Goal: Information Seeking & Learning: Check status

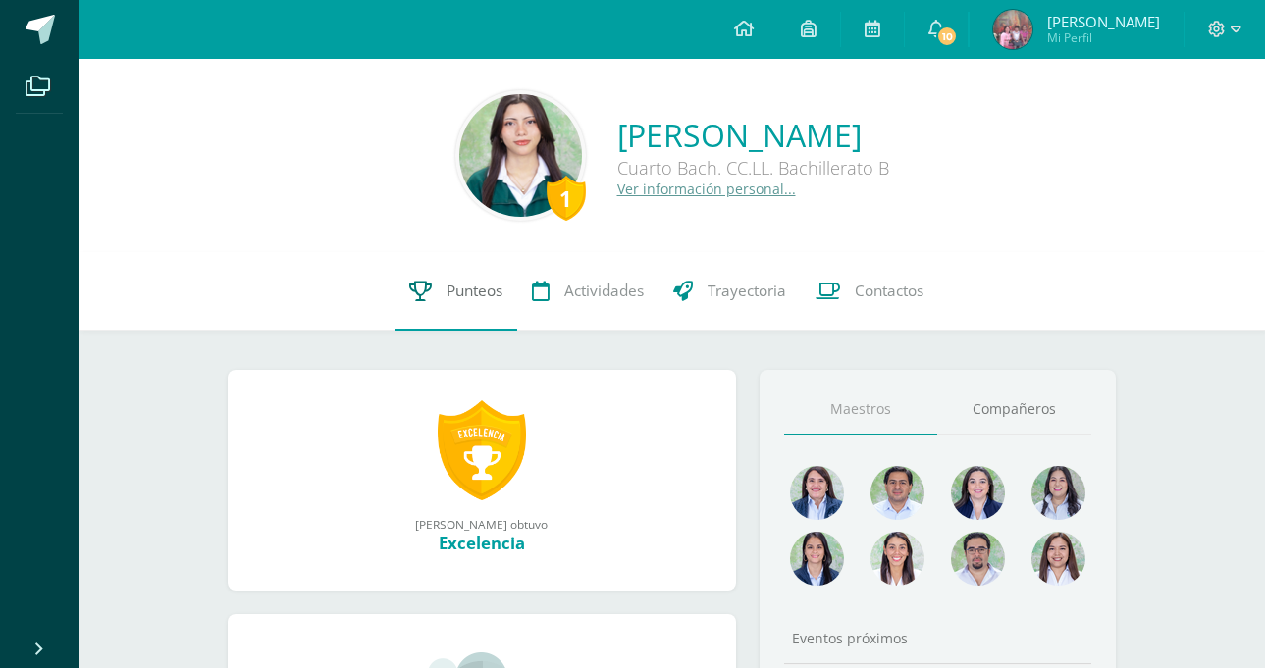
click at [446, 312] on link "Punteos" at bounding box center [456, 291] width 123 height 79
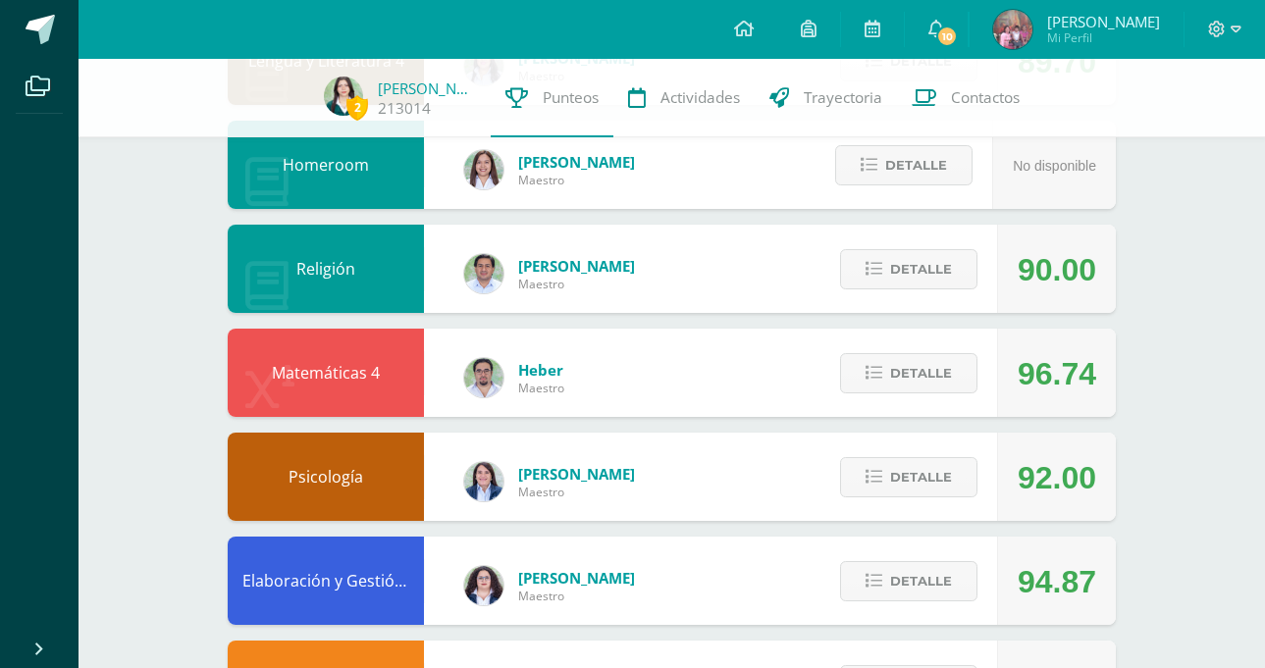
scroll to position [913, 0]
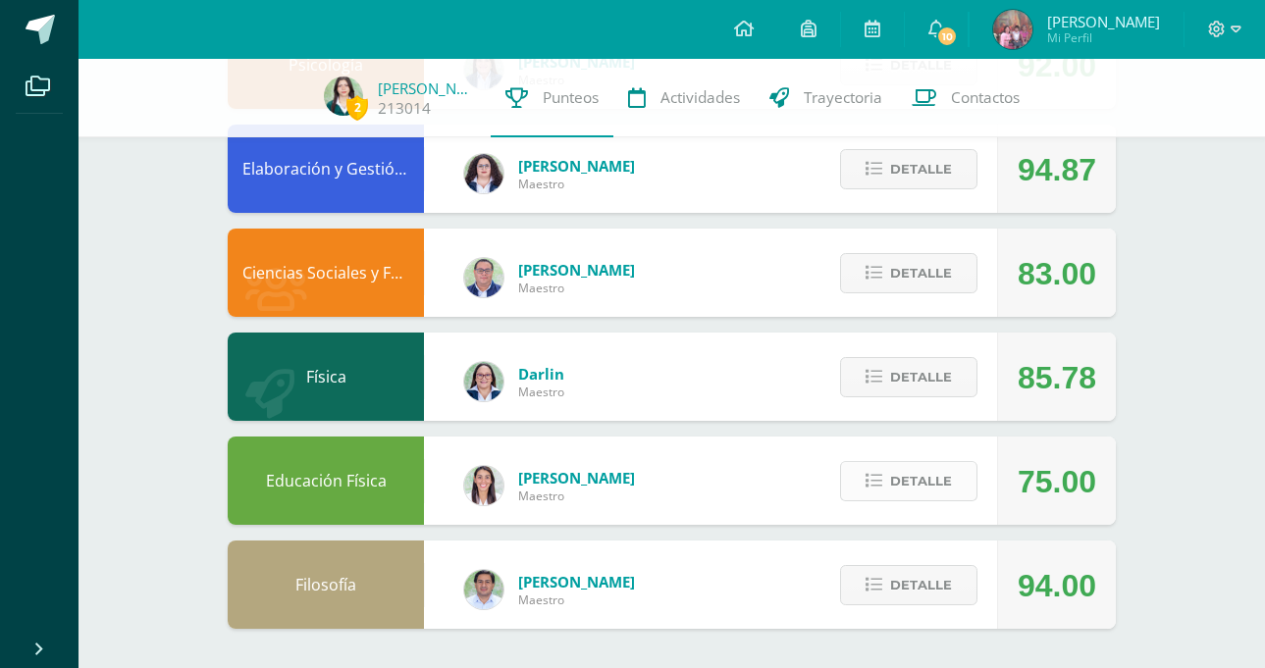
click at [914, 466] on span "Detalle" at bounding box center [921, 481] width 62 height 36
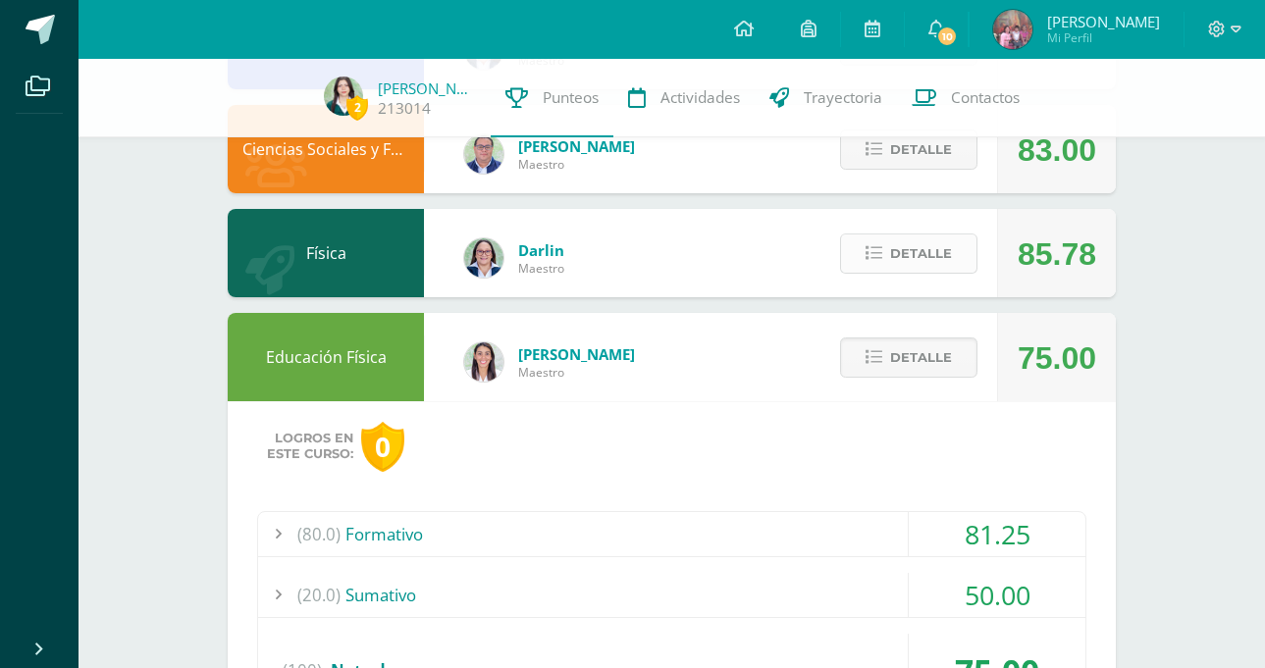
scroll to position [1291, 0]
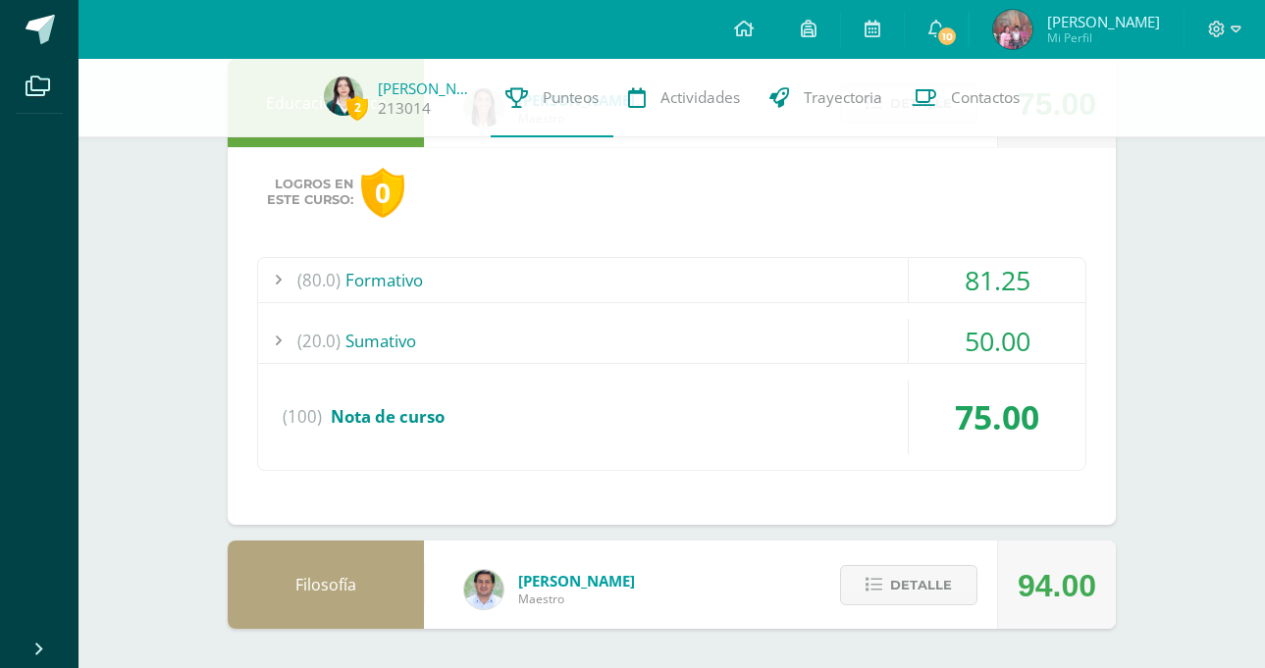
click at [795, 334] on div "(20.0) [GEOGRAPHIC_DATA]" at bounding box center [671, 341] width 827 height 44
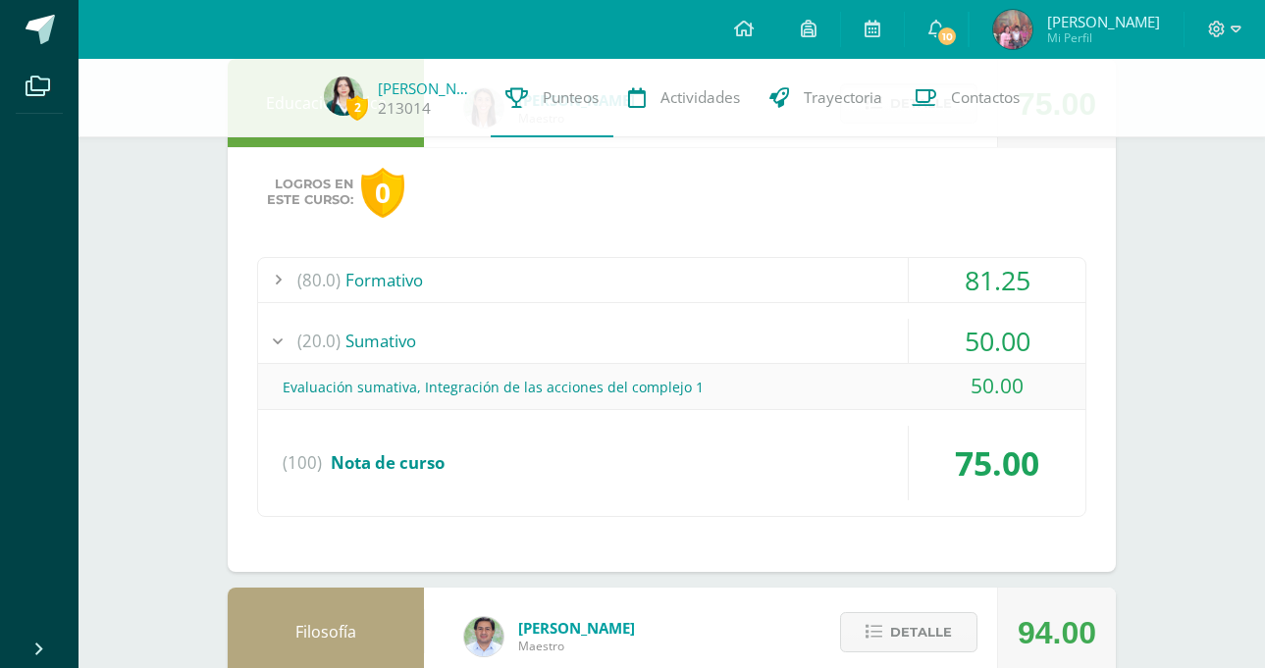
click at [795, 334] on div "(20.0) [GEOGRAPHIC_DATA]" at bounding box center [671, 341] width 827 height 44
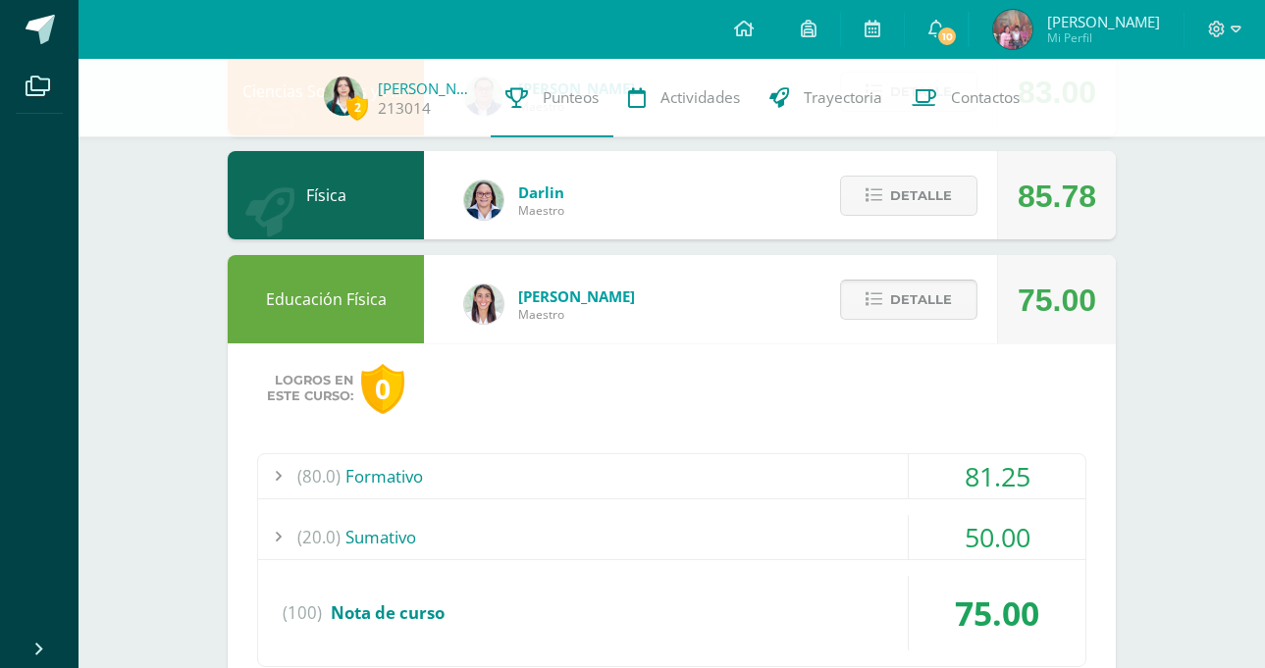
click at [882, 289] on button "Detalle" at bounding box center [908, 300] width 137 height 40
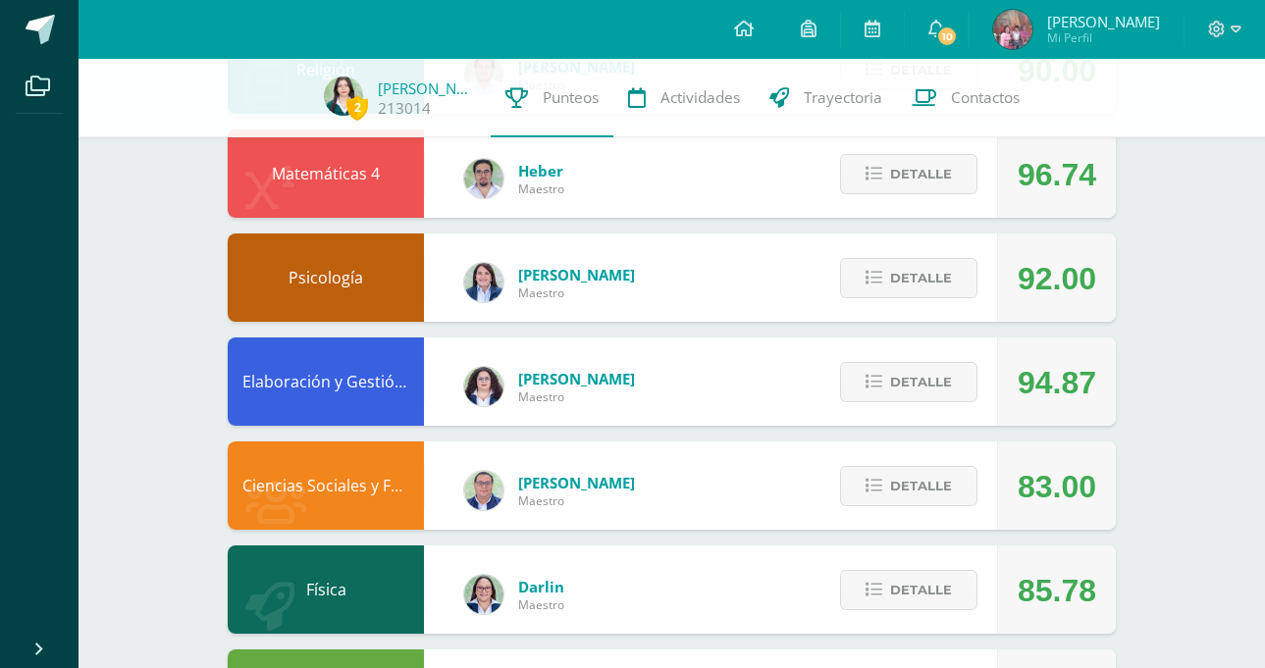
scroll to position [656, 0]
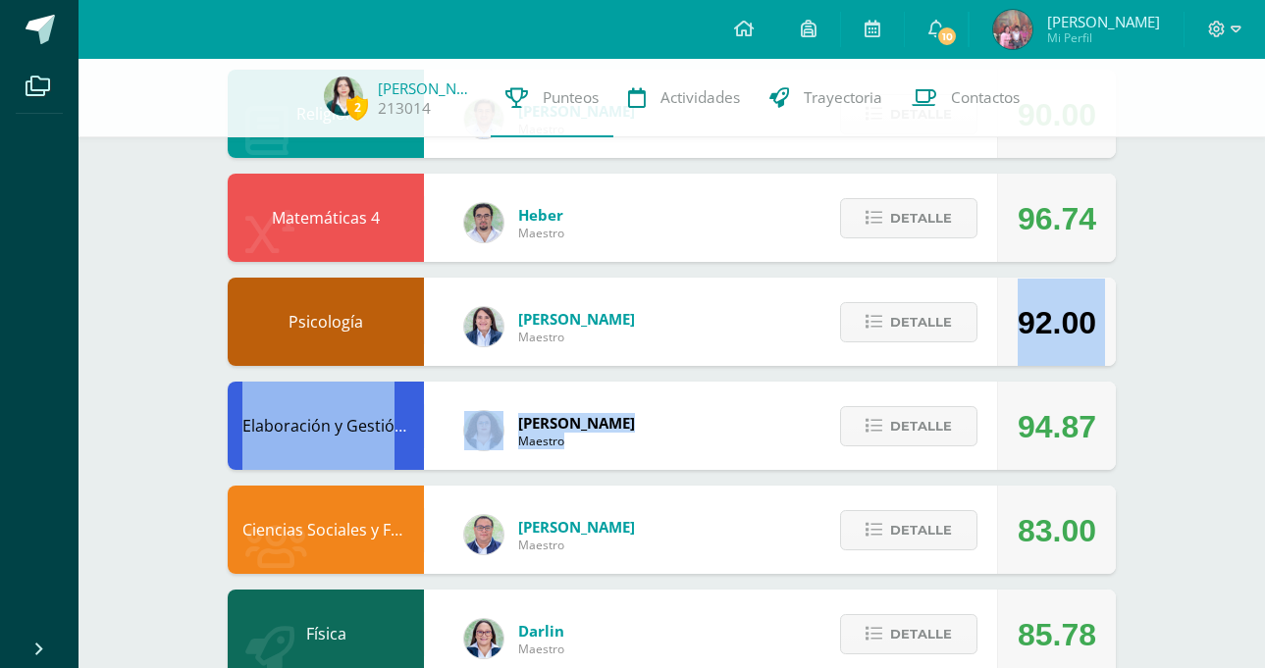
drag, startPoint x: 1263, startPoint y: 401, endPoint x: 1263, endPoint y: 327, distance: 74.6
click at [1263, 327] on div "2 [PERSON_NAME] 213014 Punteos Actividades Trayectoria Contactos Pendiente Unid…" at bounding box center [672, 164] width 1187 height 1522
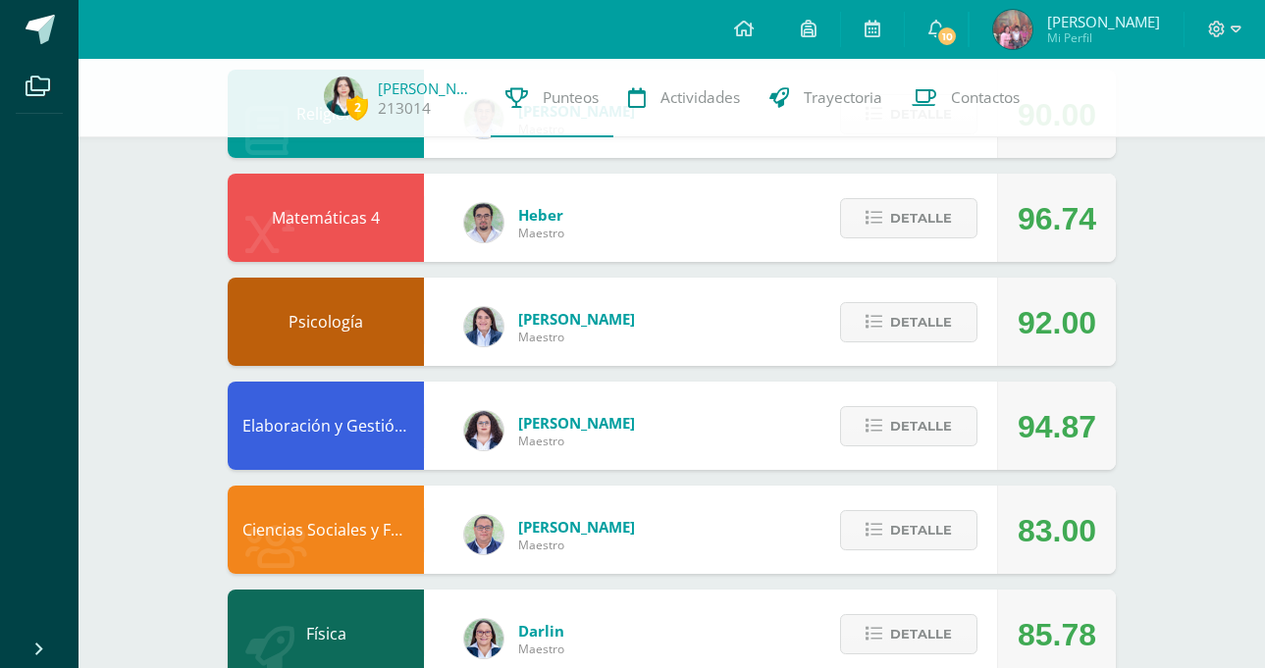
click at [1193, 388] on div "2 [PERSON_NAME] 213014 Punteos Actividades Trayectoria Contactos Pendiente Unid…" at bounding box center [672, 164] width 1187 height 1522
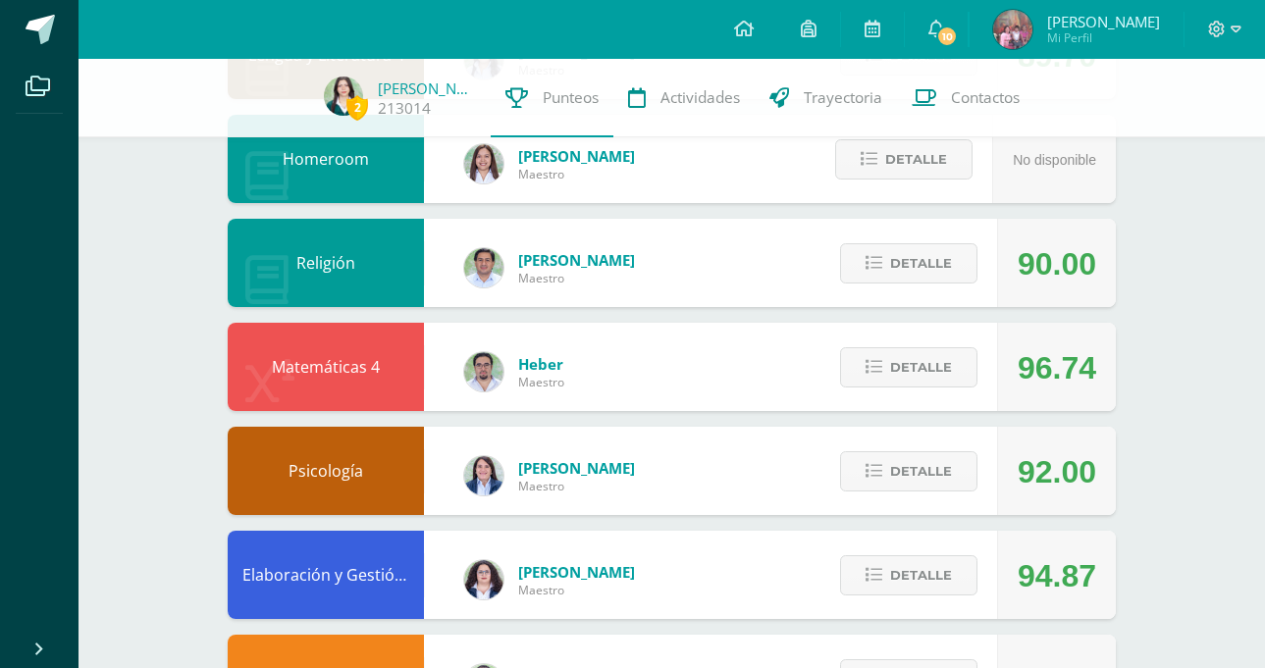
scroll to position [530, 0]
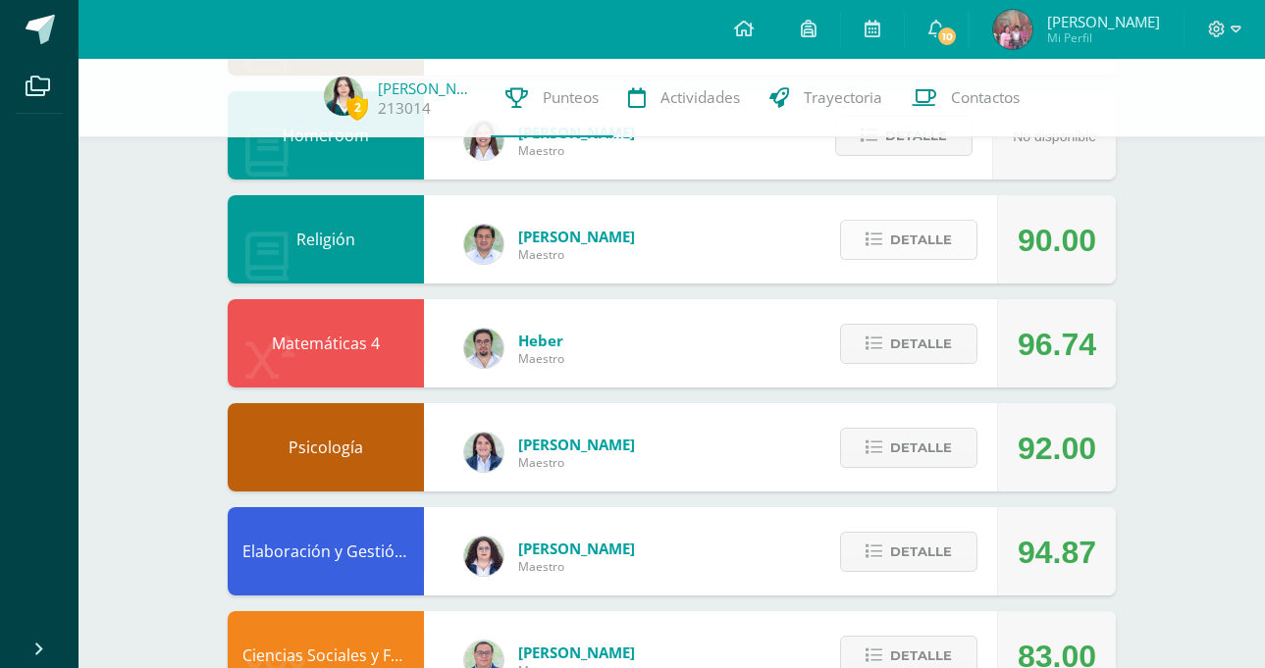
click at [898, 240] on span "Detalle" at bounding box center [921, 240] width 62 height 36
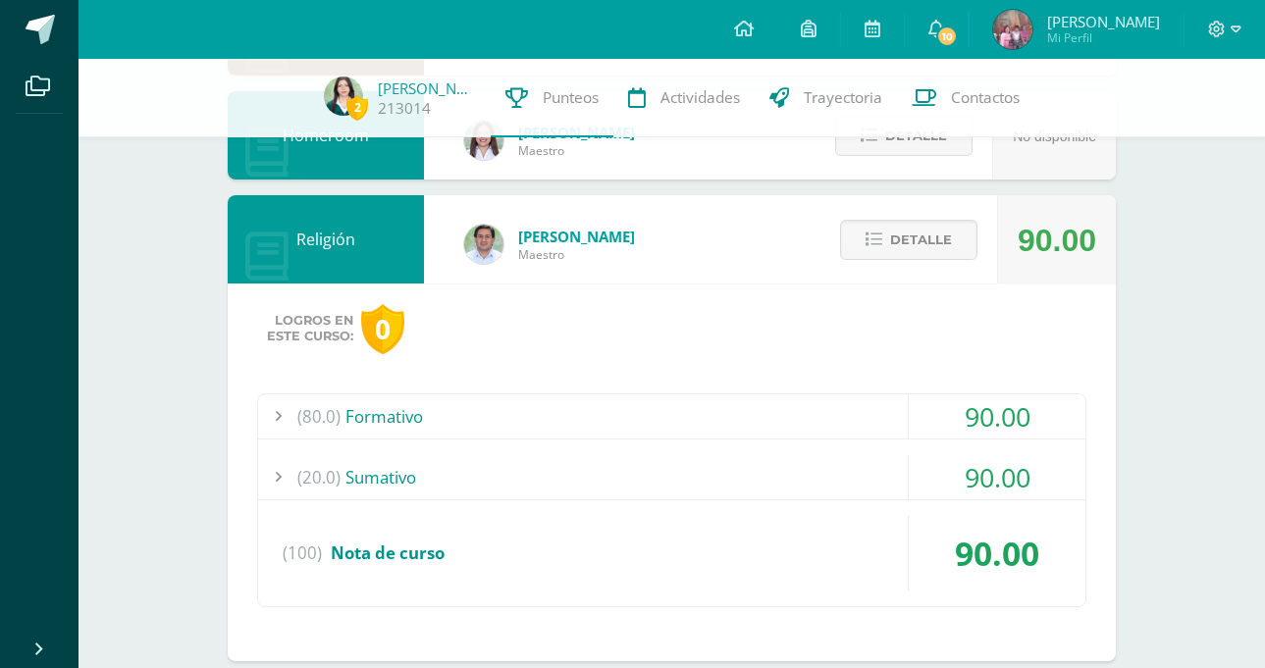
click at [771, 472] on div "(20.0) [GEOGRAPHIC_DATA]" at bounding box center [671, 477] width 827 height 44
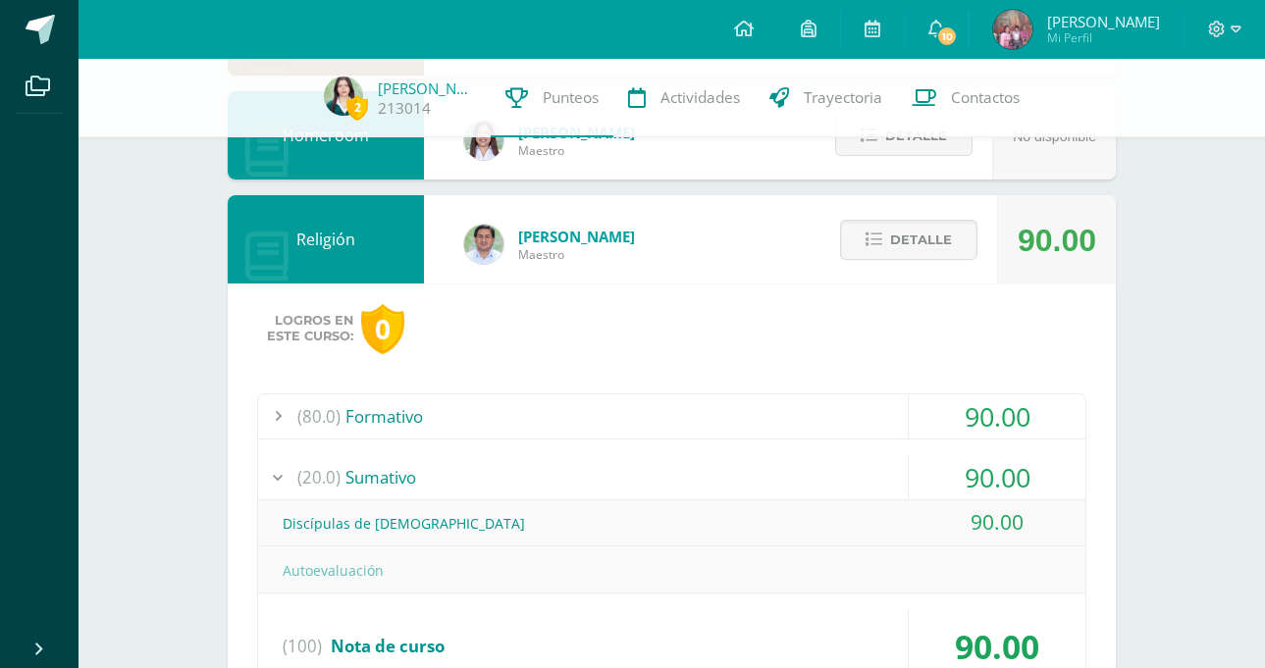
click at [793, 419] on div "(80.0) Formativo" at bounding box center [671, 417] width 827 height 44
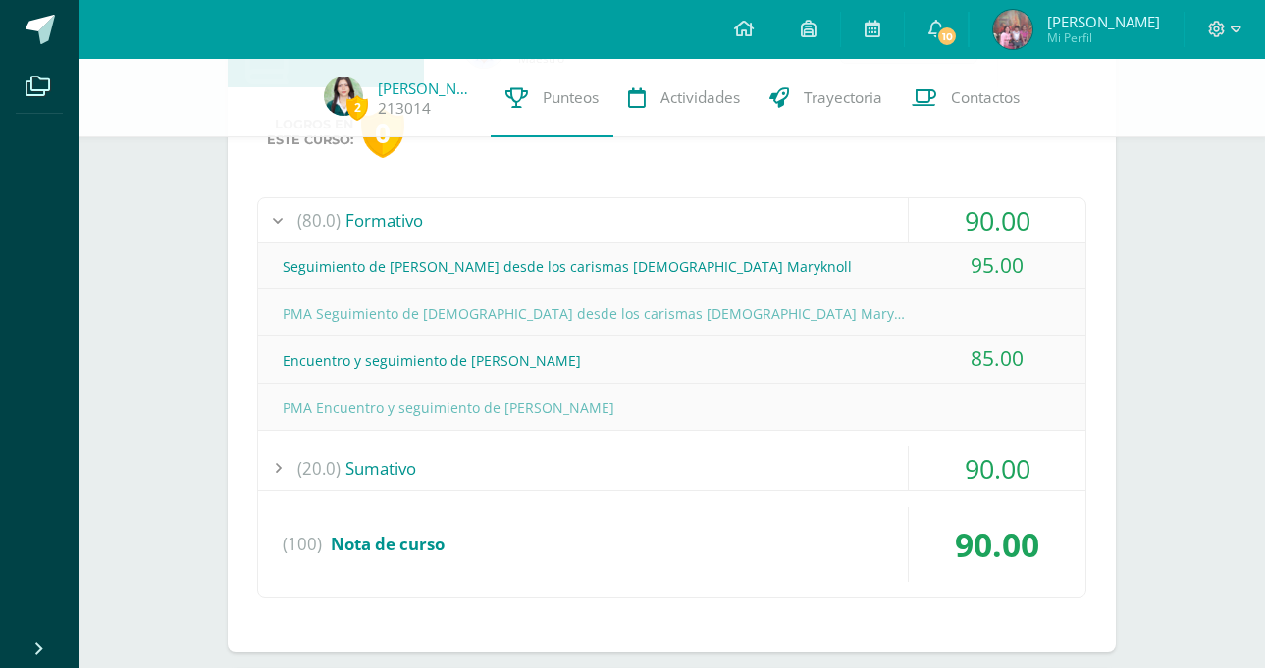
scroll to position [825, 0]
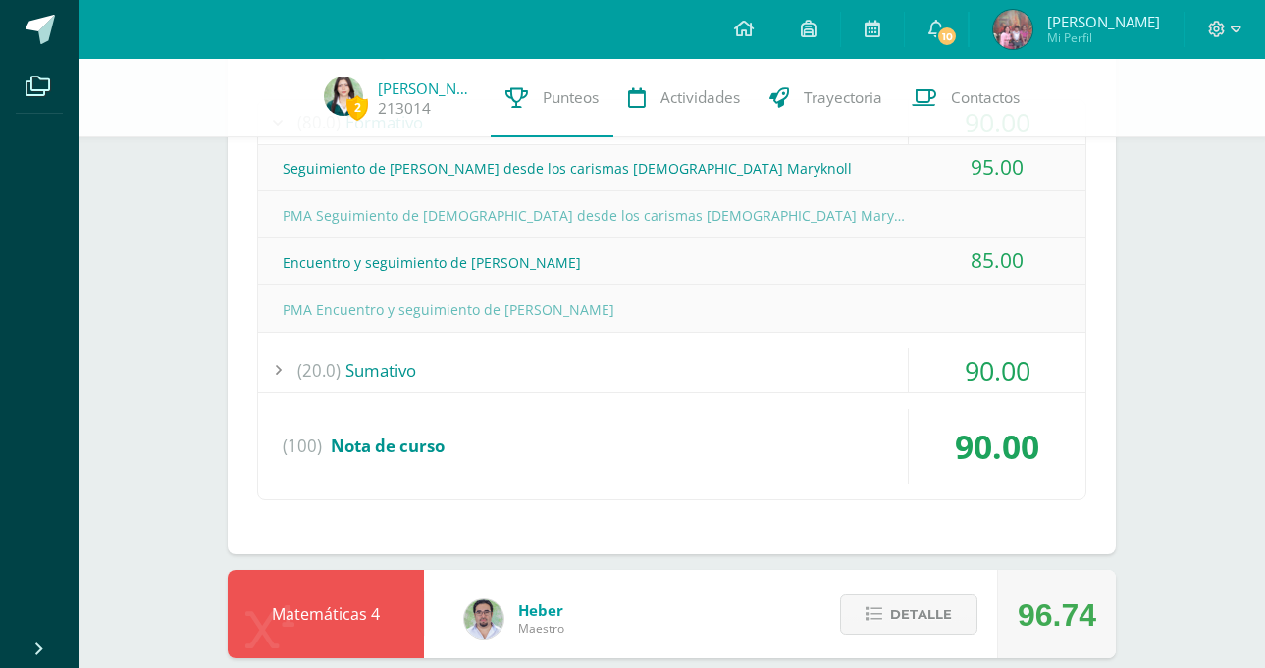
click at [799, 361] on div "(20.0) [GEOGRAPHIC_DATA]" at bounding box center [671, 370] width 827 height 44
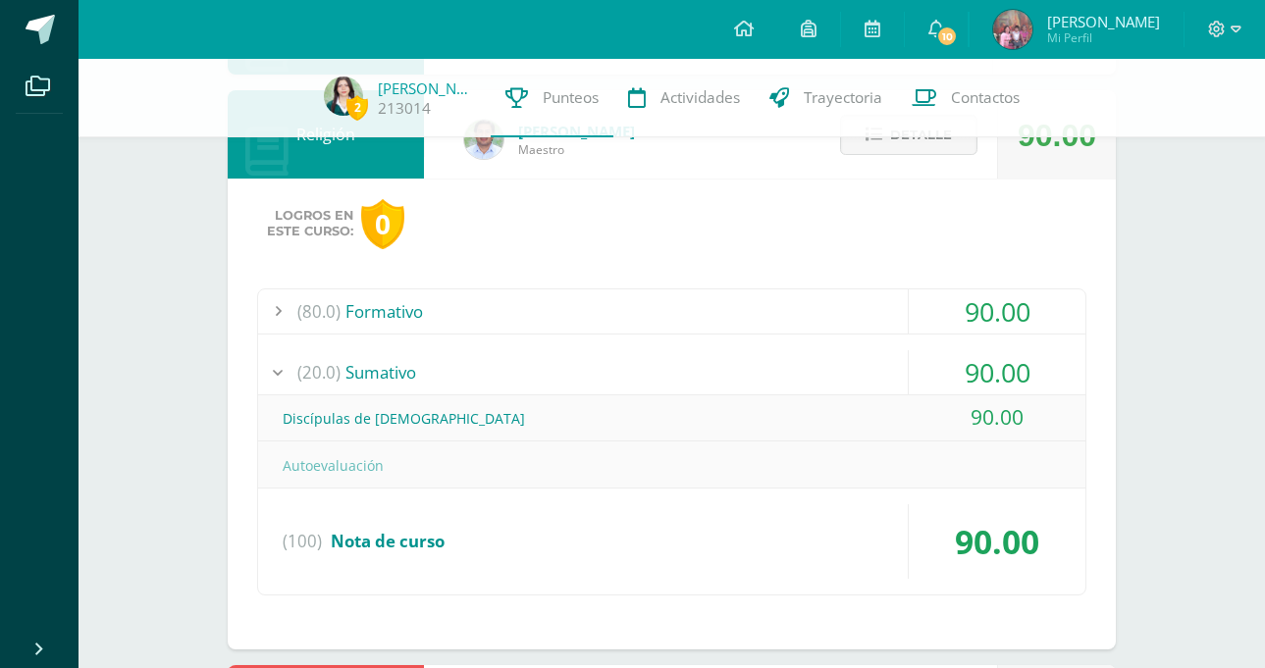
scroll to position [628, 0]
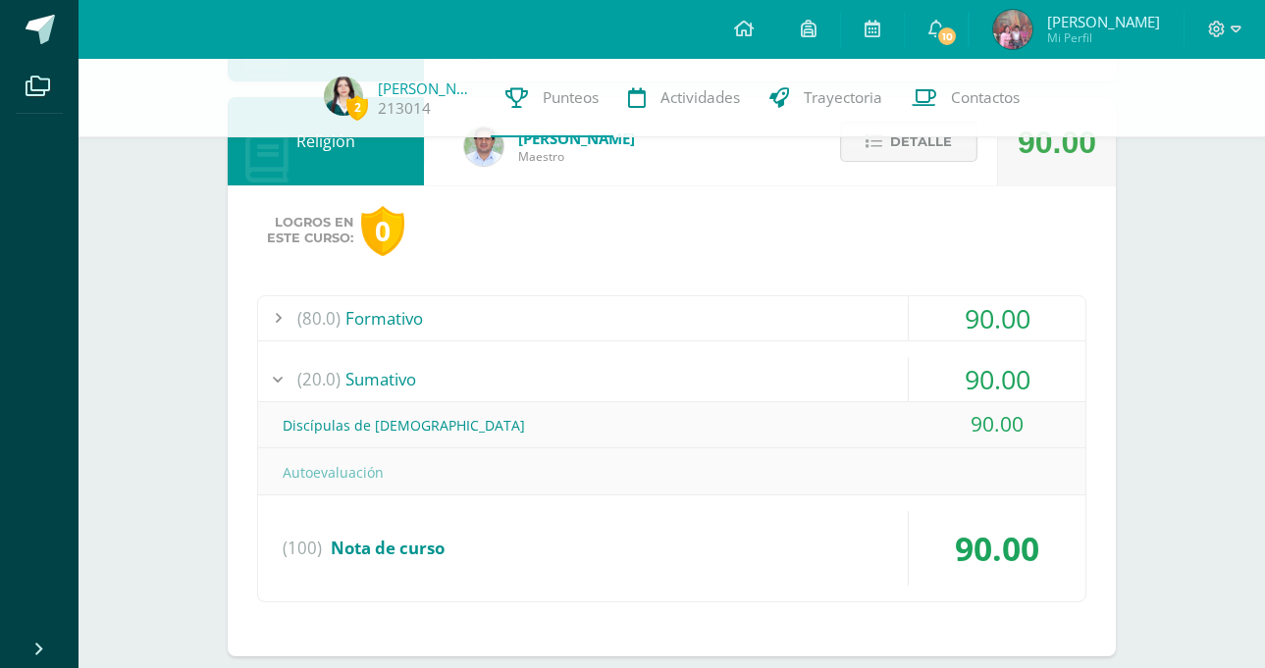
click at [870, 154] on button "Detalle" at bounding box center [908, 142] width 137 height 40
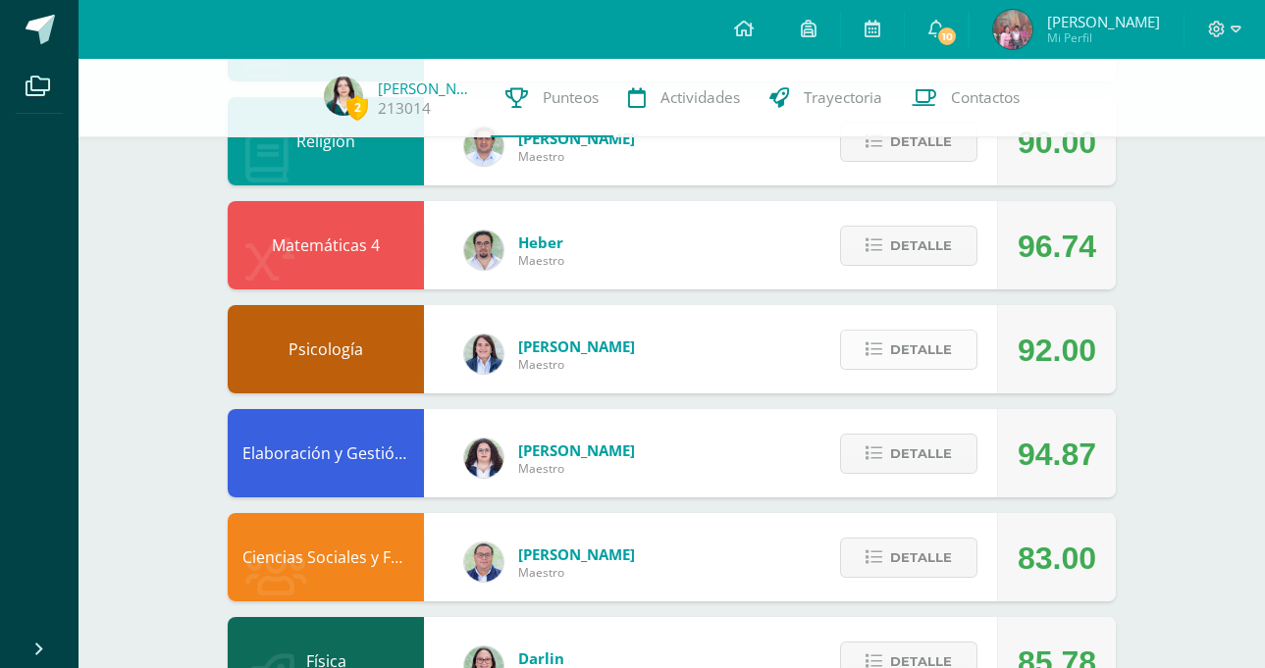
click at [932, 351] on span "Detalle" at bounding box center [921, 350] width 62 height 36
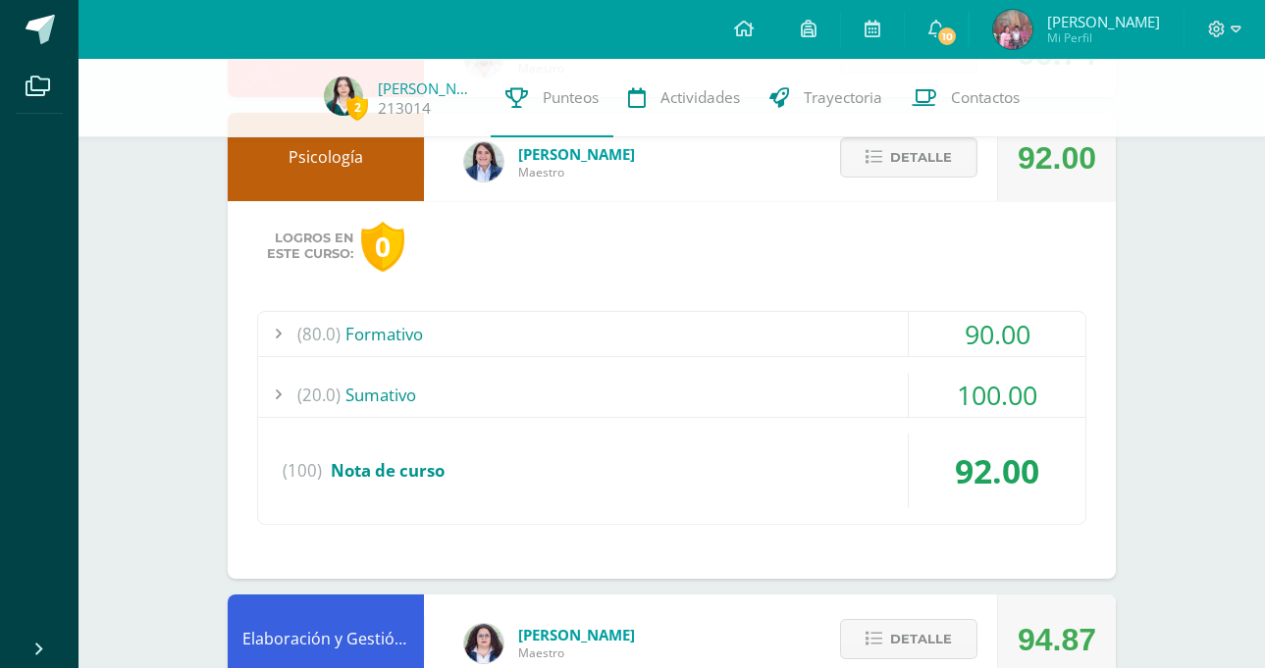
scroll to position [825, 0]
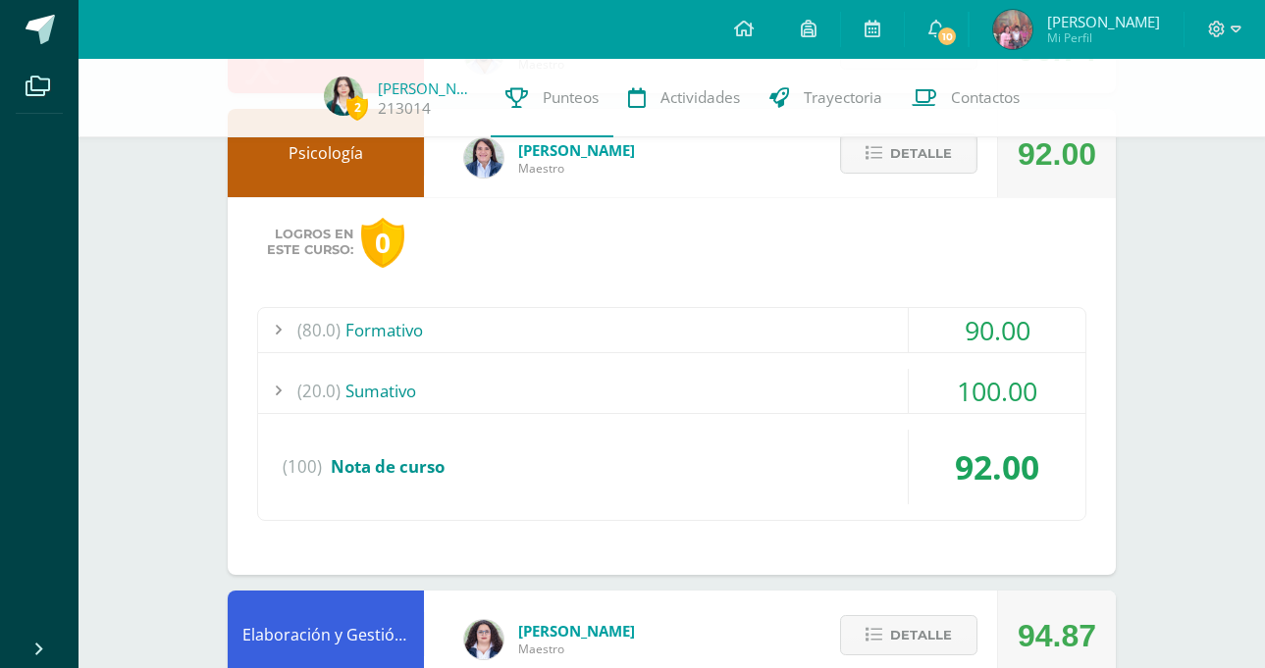
click at [862, 360] on div "(80.0) Formativo 90.00 Ejercicio comparación de Teorías de la personalidad 90.00" at bounding box center [671, 414] width 829 height 214
click at [862, 395] on div "(20.0) [GEOGRAPHIC_DATA]" at bounding box center [671, 391] width 827 height 44
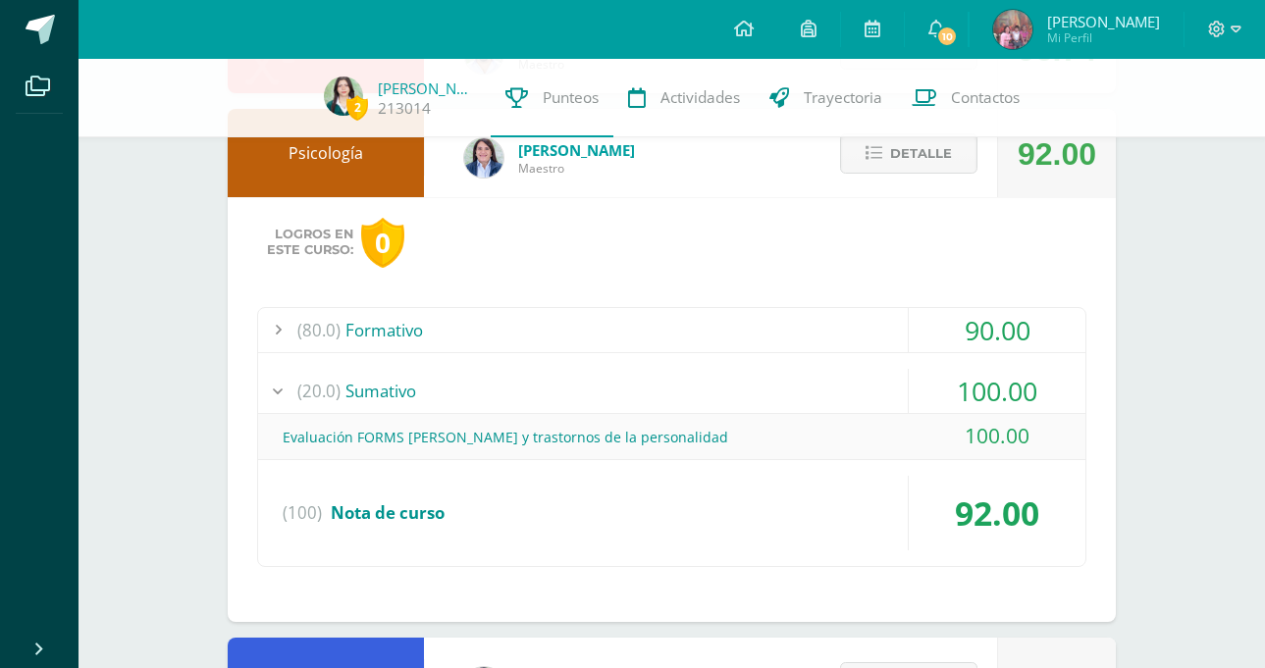
click at [865, 326] on div "(80.0) Formativo" at bounding box center [671, 330] width 827 height 44
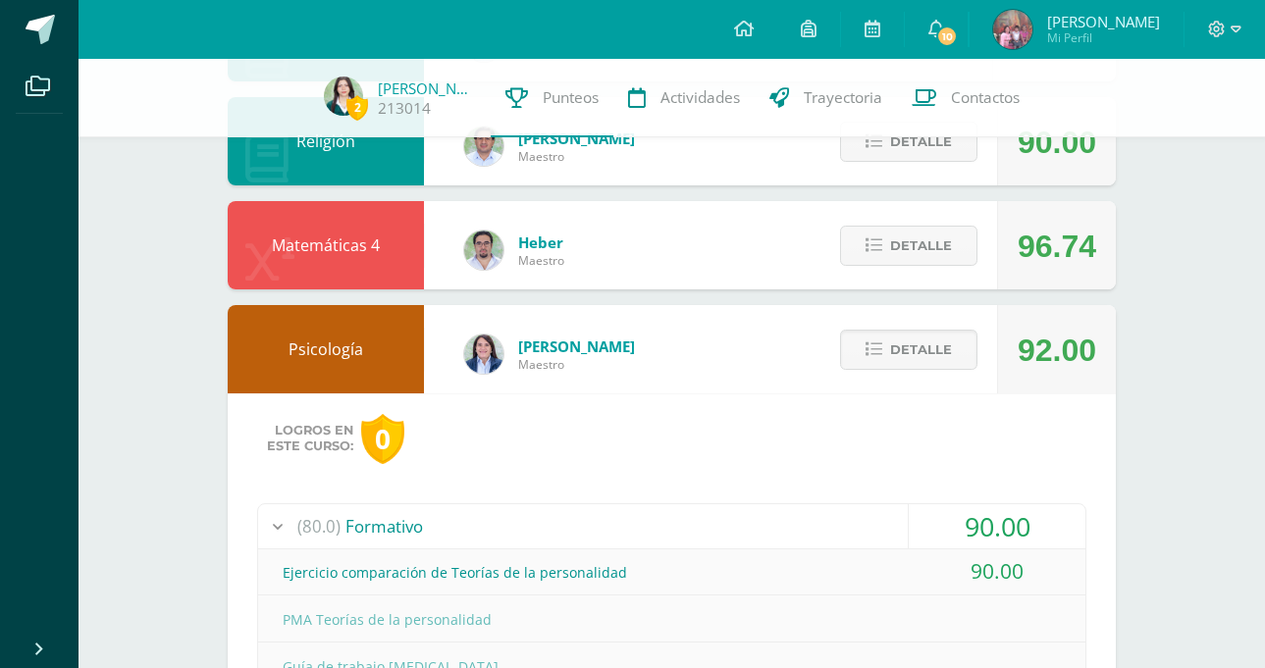
scroll to position [530, 0]
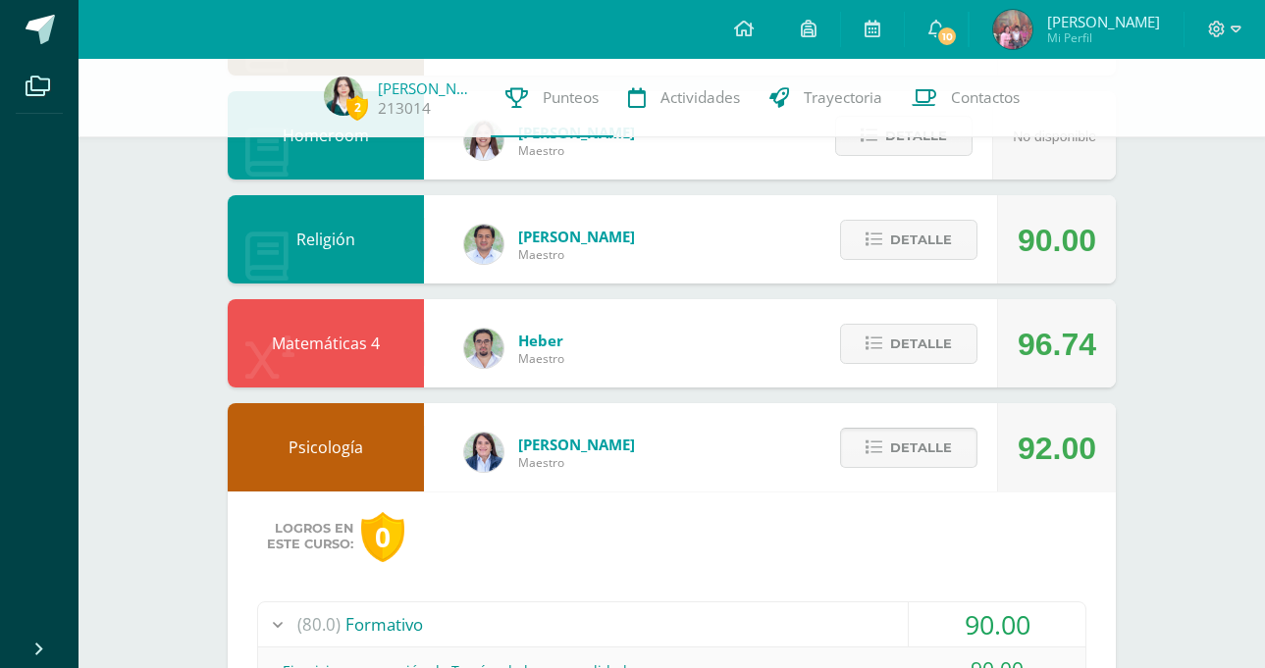
click at [912, 441] on span "Detalle" at bounding box center [921, 448] width 62 height 36
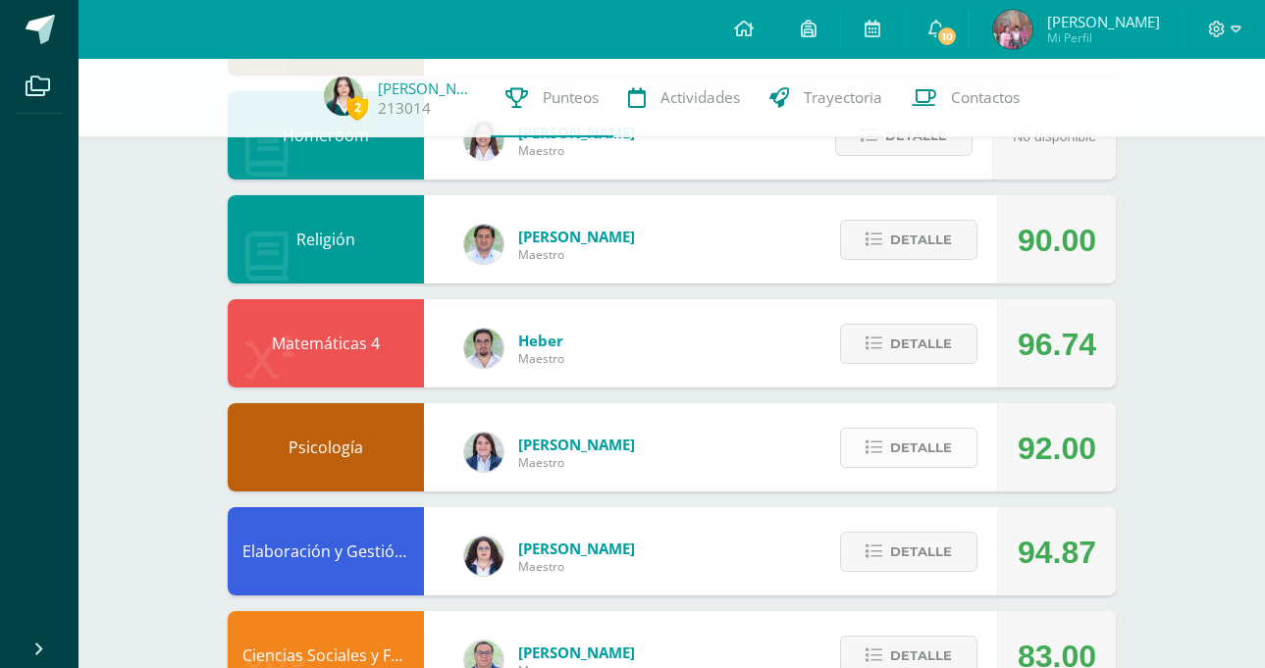
click at [914, 462] on span "Detalle" at bounding box center [921, 448] width 62 height 36
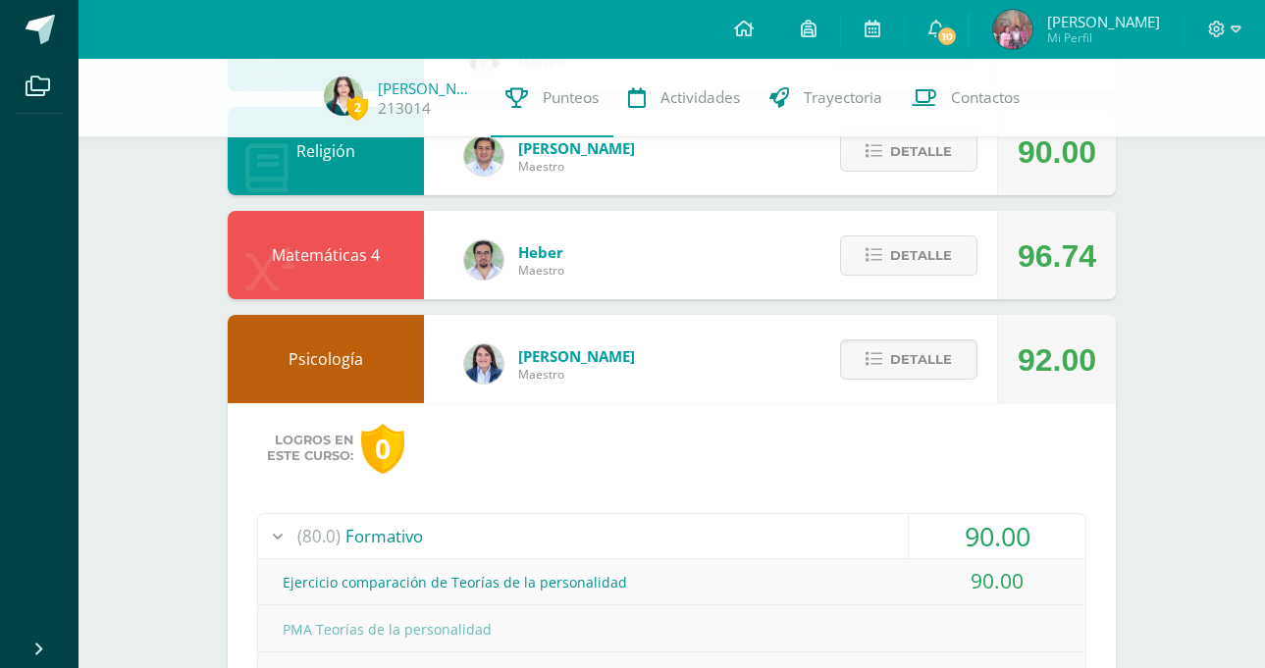
scroll to position [726, 0]
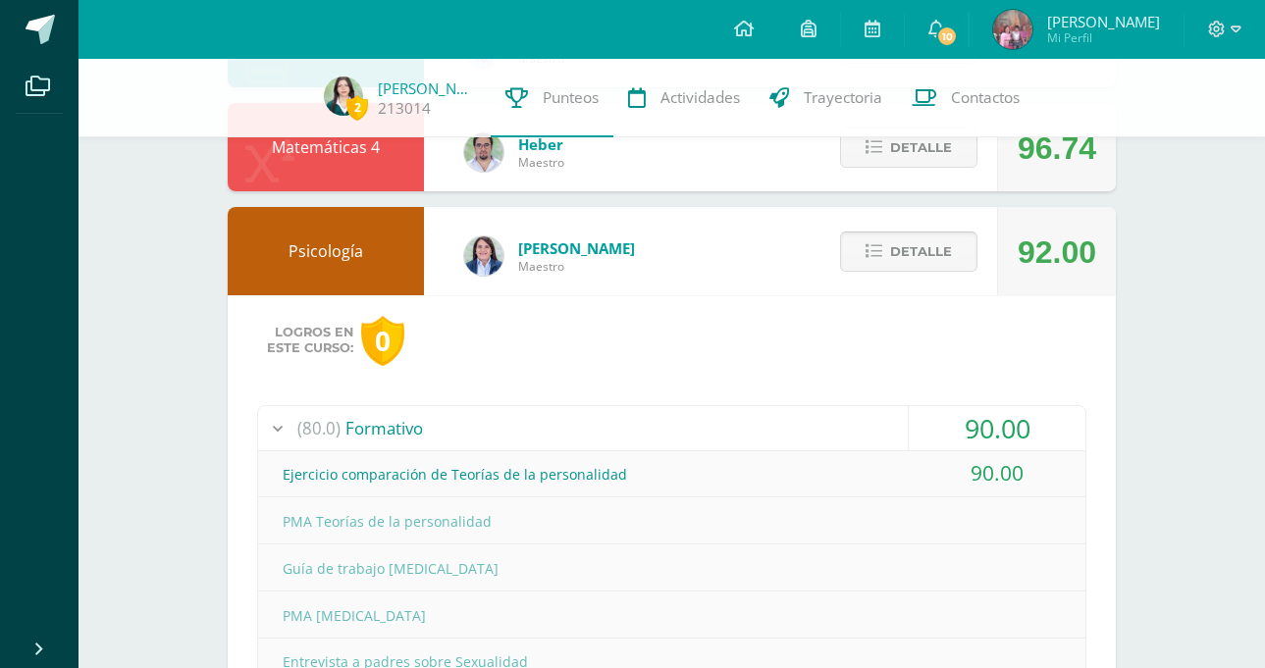
click at [925, 237] on span "Detalle" at bounding box center [921, 252] width 62 height 36
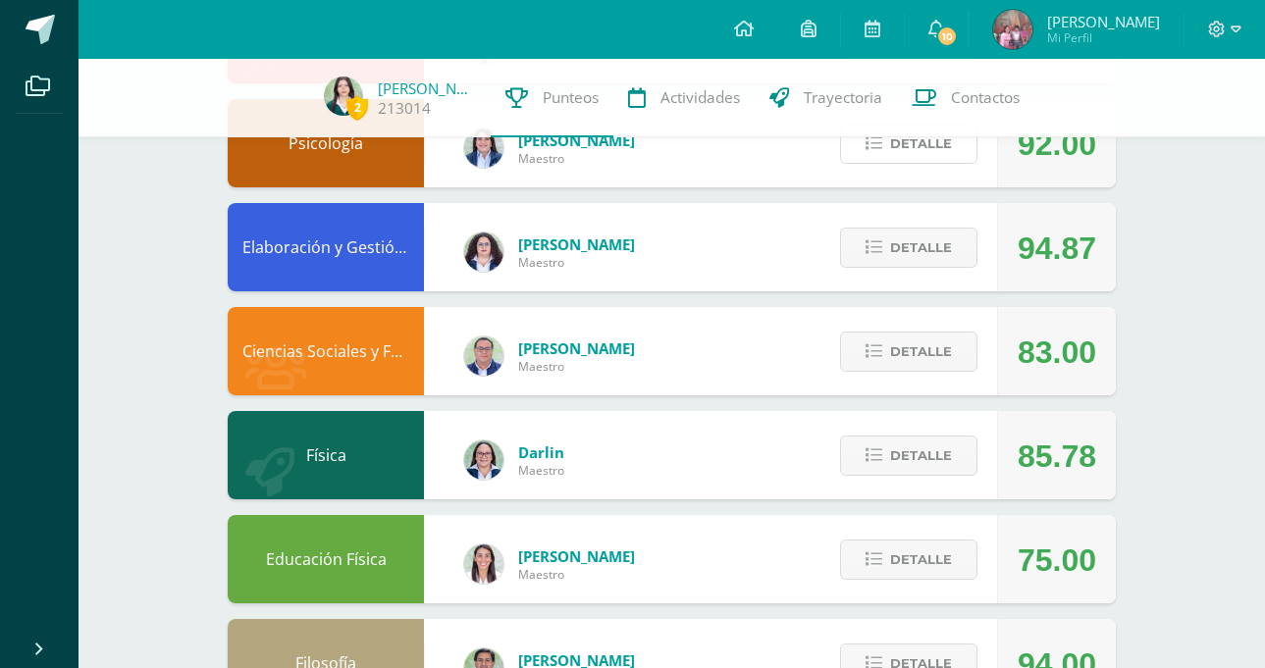
scroll to position [913, 0]
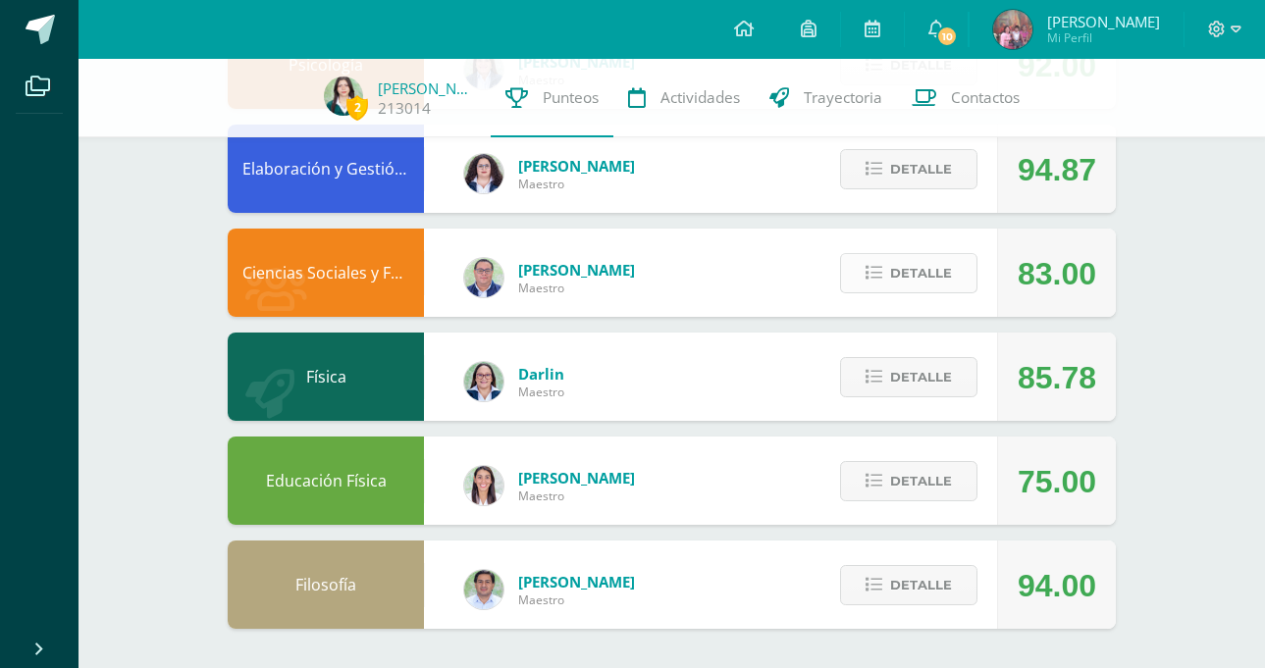
click at [885, 279] on button "Detalle" at bounding box center [908, 273] width 137 height 40
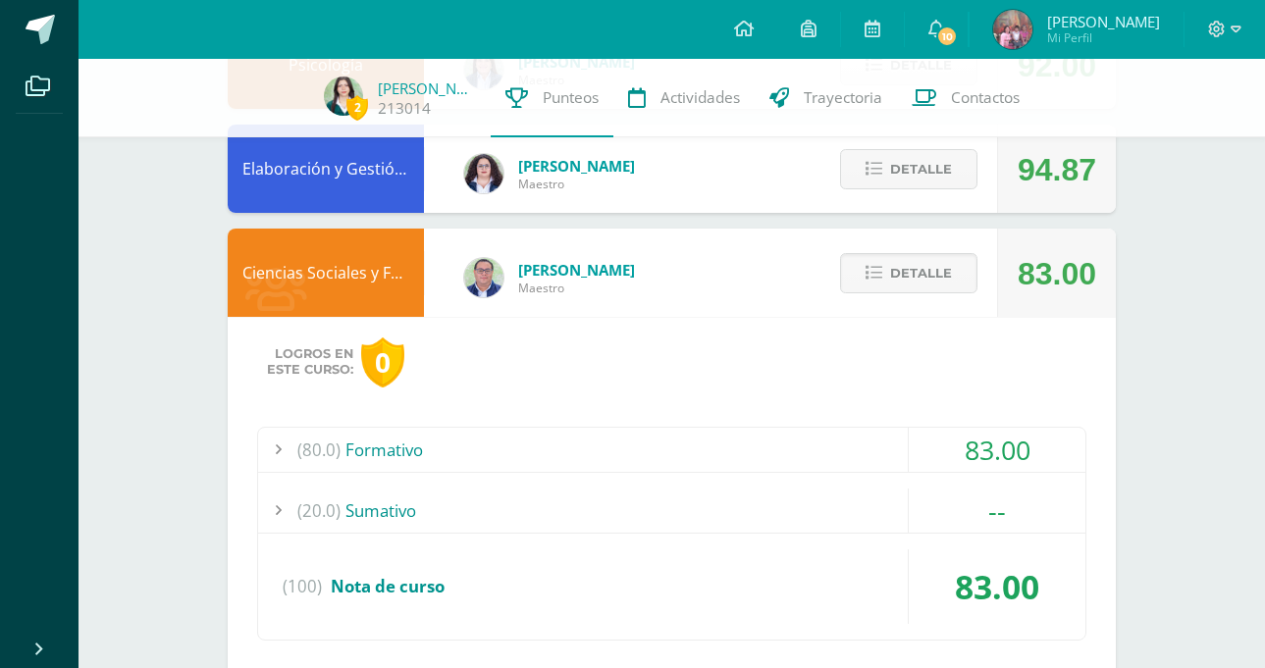
click at [839, 521] on div "(20.0) [GEOGRAPHIC_DATA]" at bounding box center [671, 511] width 827 height 44
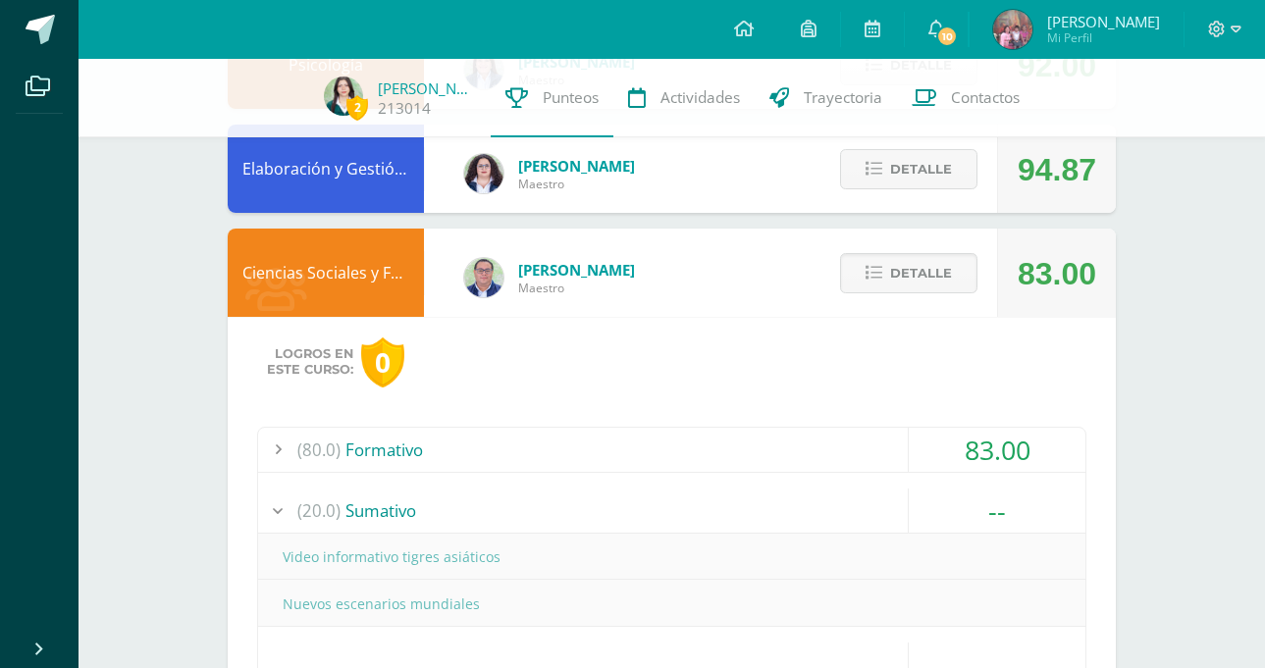
click at [588, 493] on div "(20.0) [GEOGRAPHIC_DATA]" at bounding box center [671, 511] width 827 height 44
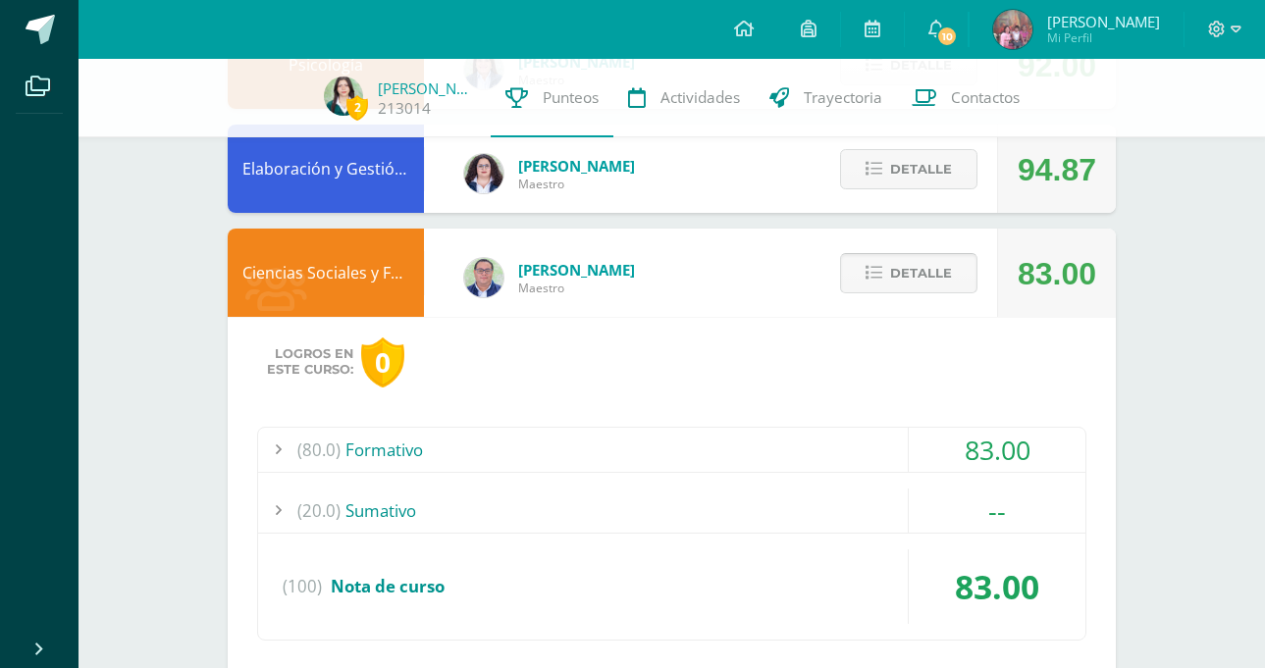
click at [929, 269] on span "Detalle" at bounding box center [921, 273] width 62 height 36
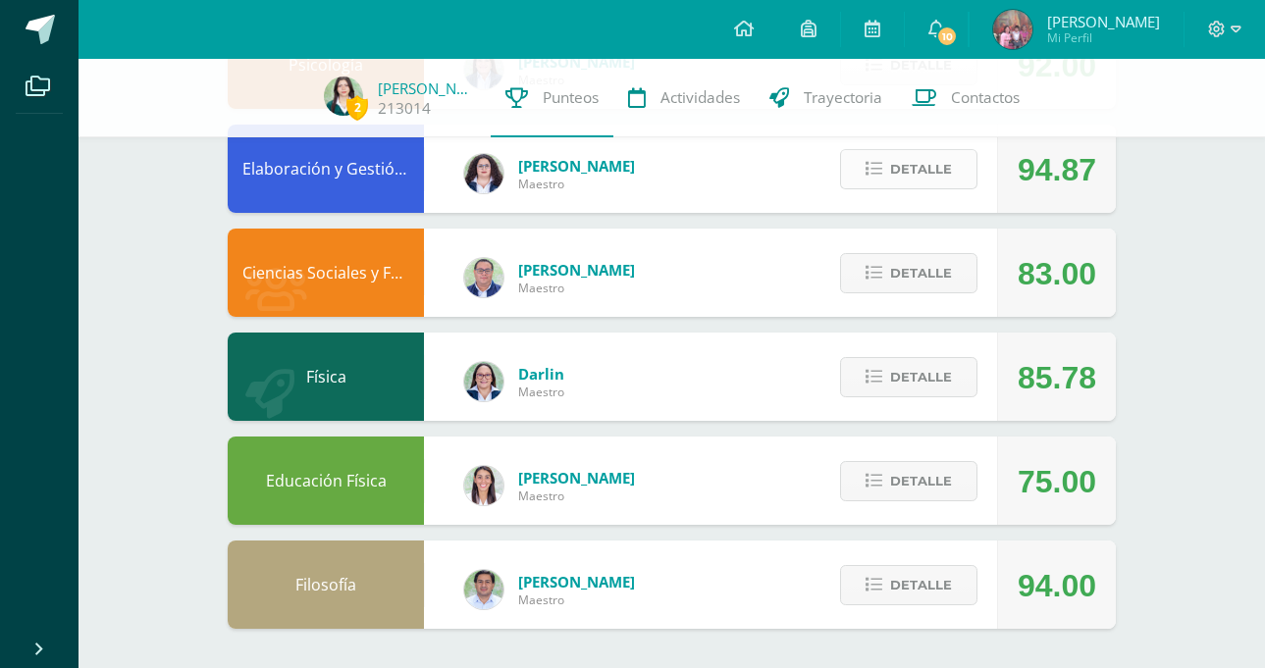
click at [924, 169] on span "Detalle" at bounding box center [921, 169] width 62 height 36
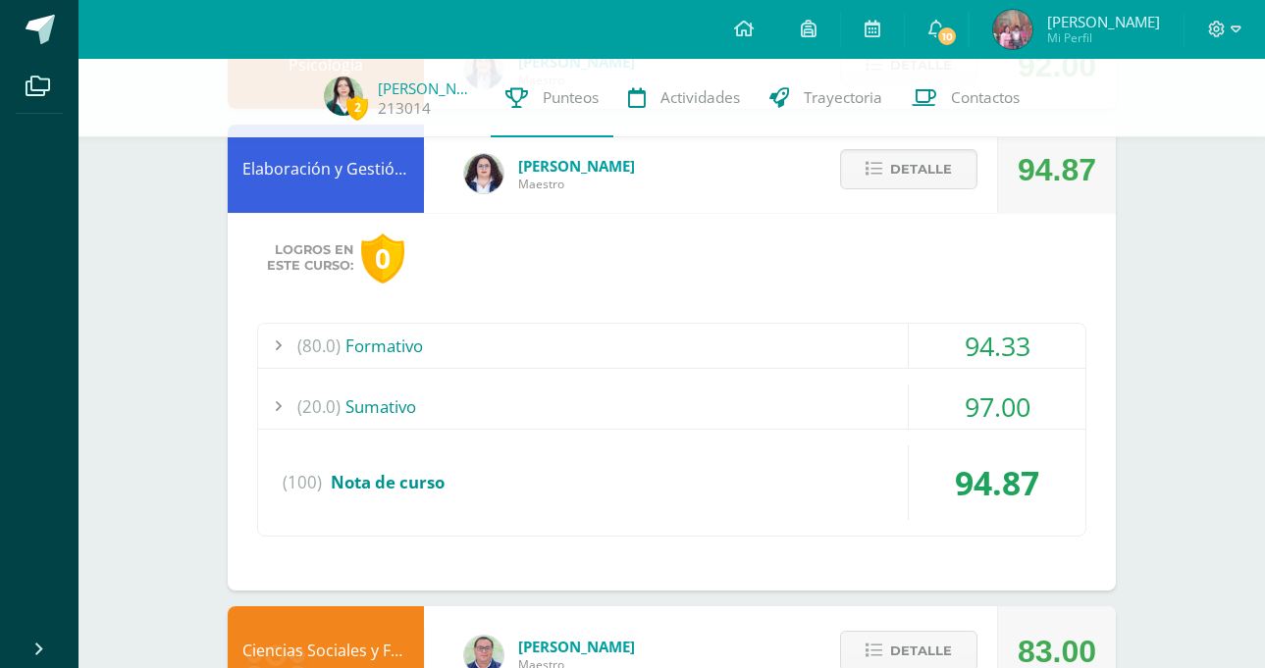
click at [518, 371] on div "(80.0) Formativo 94.33 Juicio al proyecto 92.00" at bounding box center [671, 430] width 829 height 214
click at [519, 380] on div "(80.0) Formativo 94.33 Juicio al proyecto 92.00" at bounding box center [671, 430] width 829 height 214
click at [514, 394] on div "(20.0) [GEOGRAPHIC_DATA]" at bounding box center [671, 407] width 827 height 44
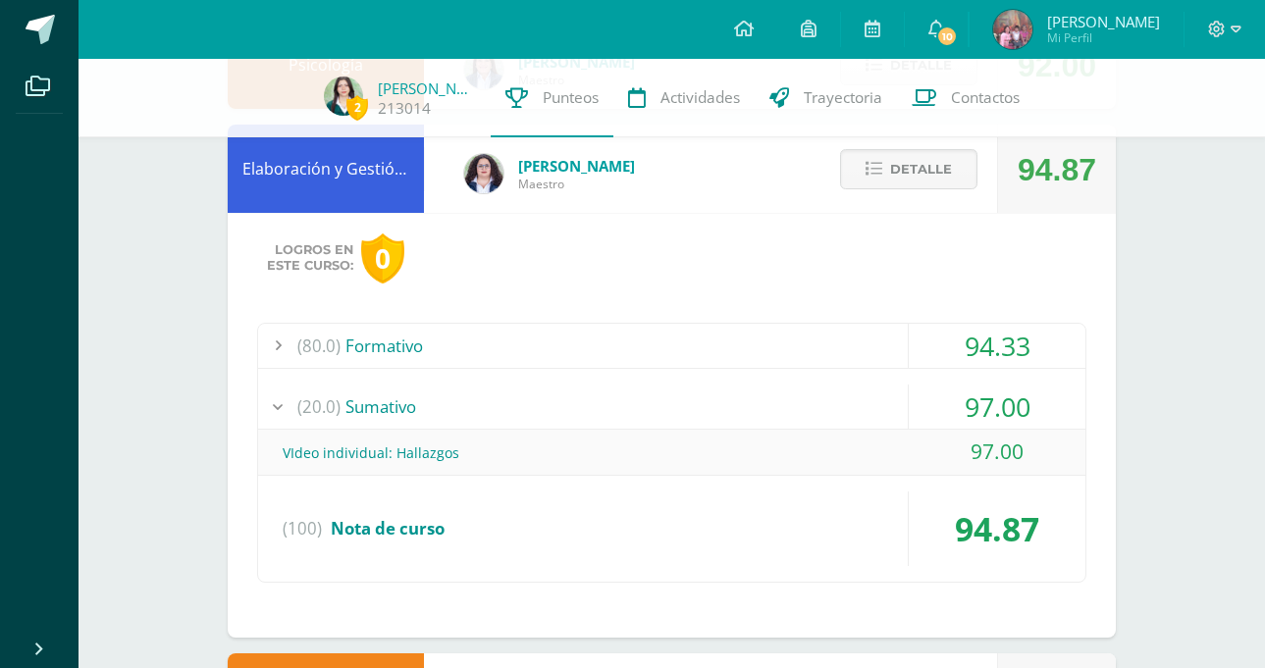
click at [514, 394] on div "(20.0) [GEOGRAPHIC_DATA]" at bounding box center [671, 407] width 827 height 44
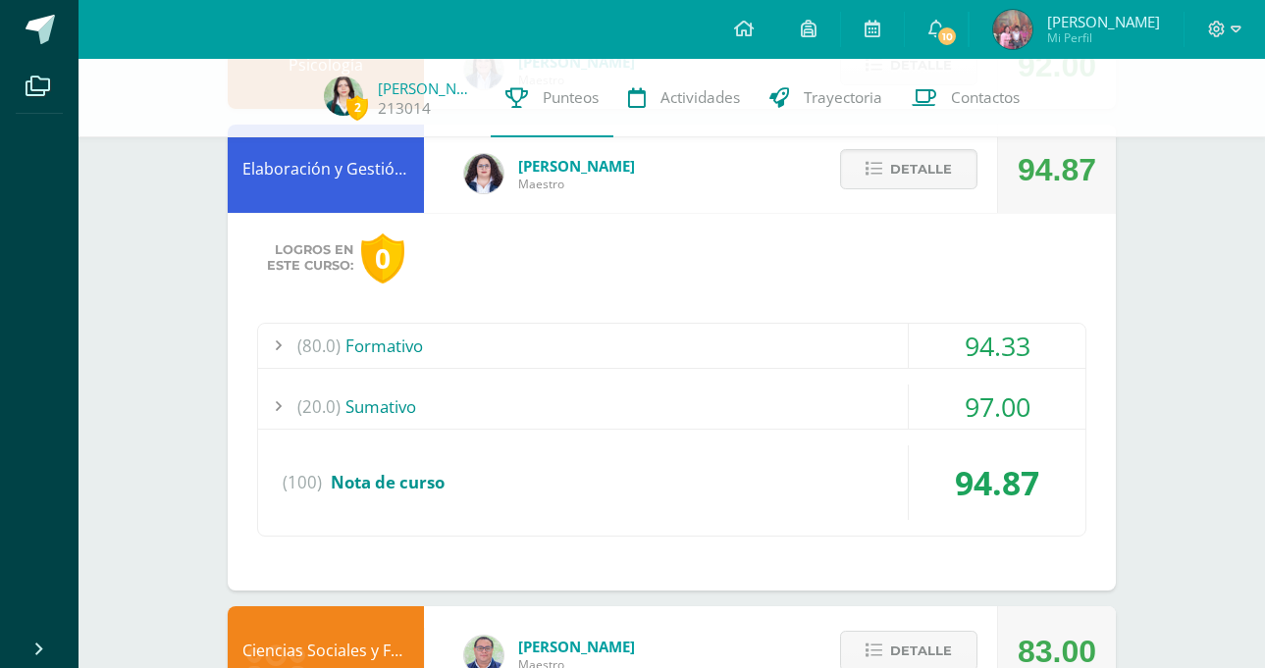
click at [515, 381] on div "(80.0) Formativo 94.33 Juicio al proyecto 92.00" at bounding box center [671, 430] width 829 height 214
click at [514, 367] on div "(80.0) Formativo" at bounding box center [671, 346] width 827 height 44
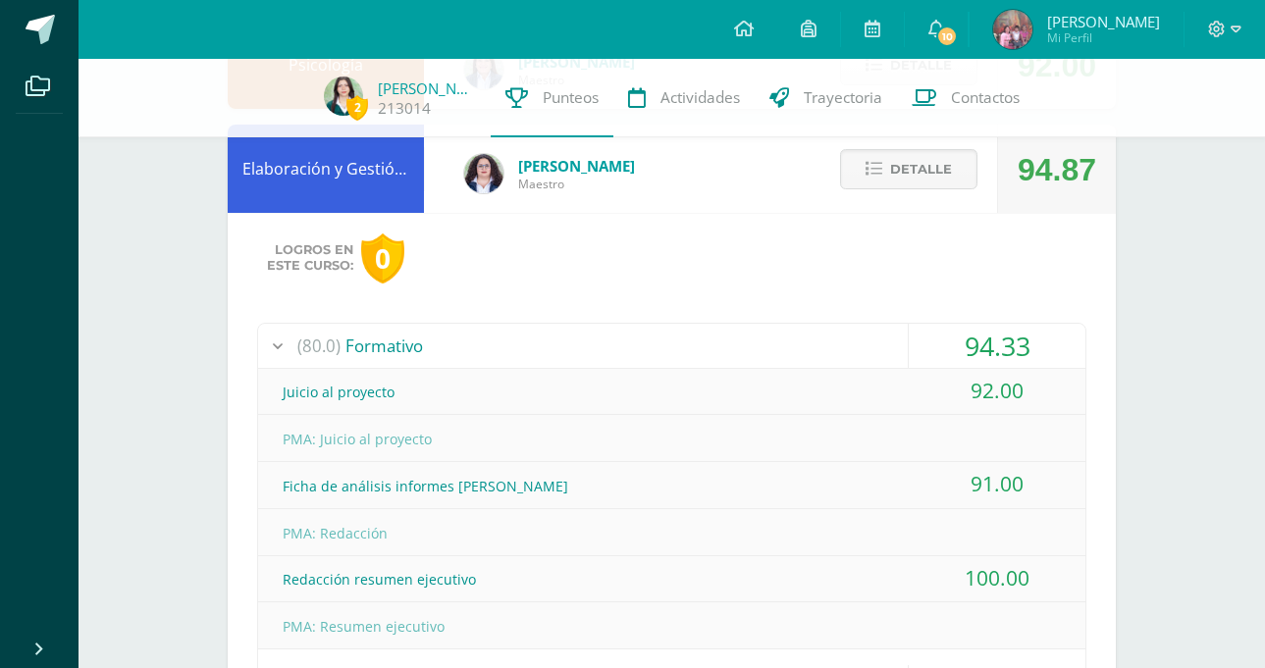
click at [521, 346] on div "(80.0) Formativo" at bounding box center [671, 346] width 827 height 44
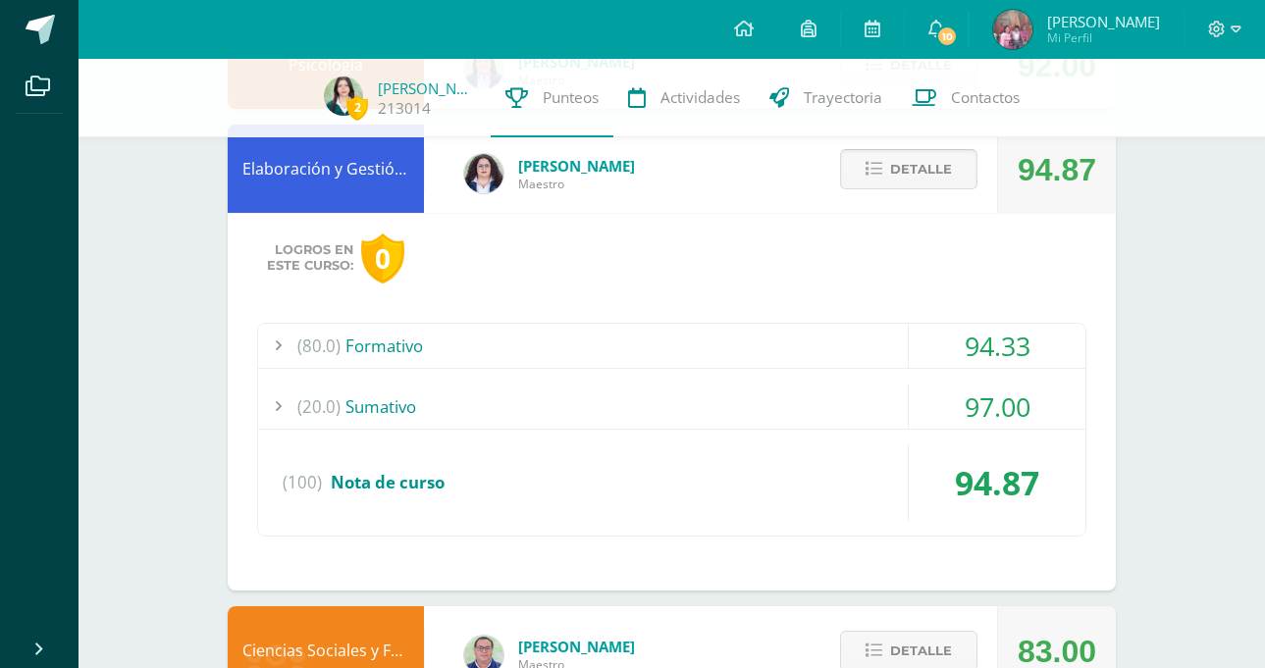
click at [952, 157] on button "Detalle" at bounding box center [908, 169] width 137 height 40
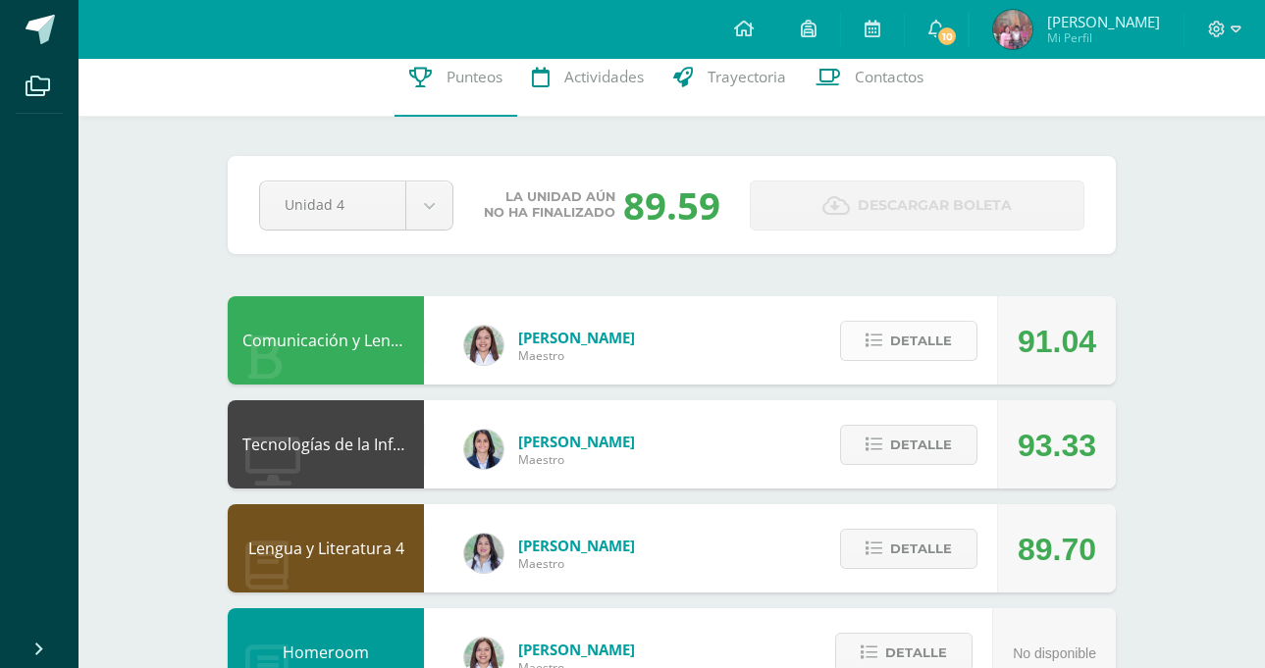
scroll to position [0, 0]
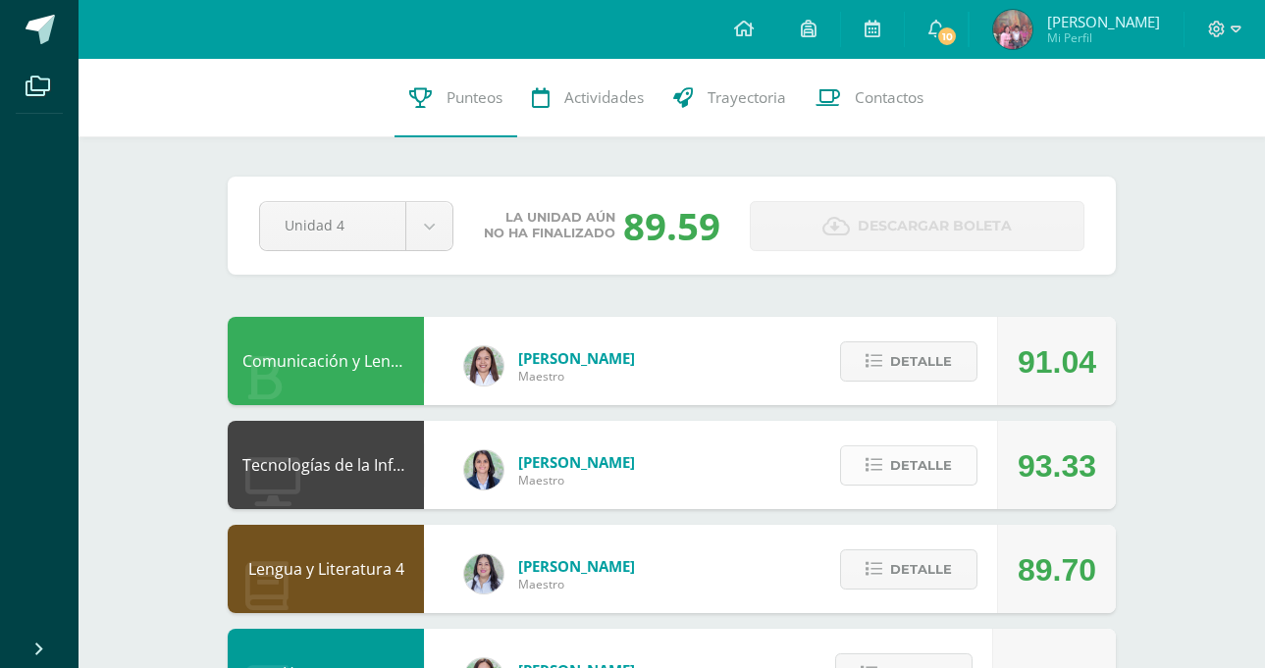
click at [905, 468] on span "Detalle" at bounding box center [921, 466] width 62 height 36
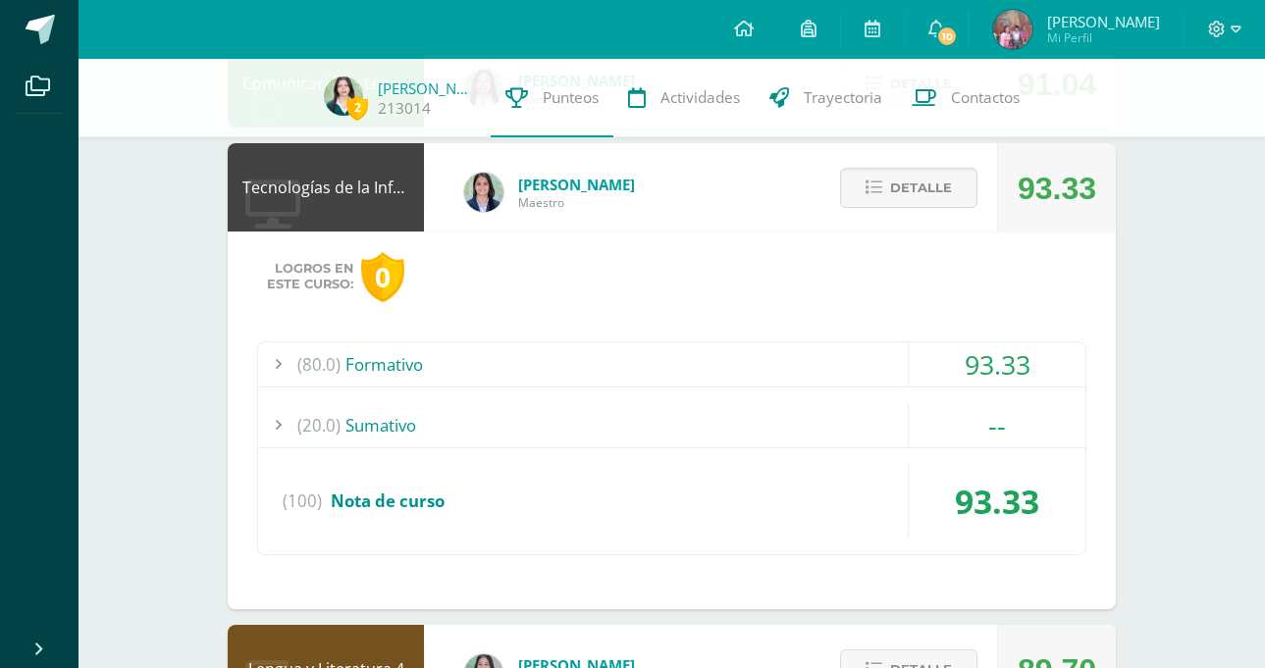
scroll to position [294, 0]
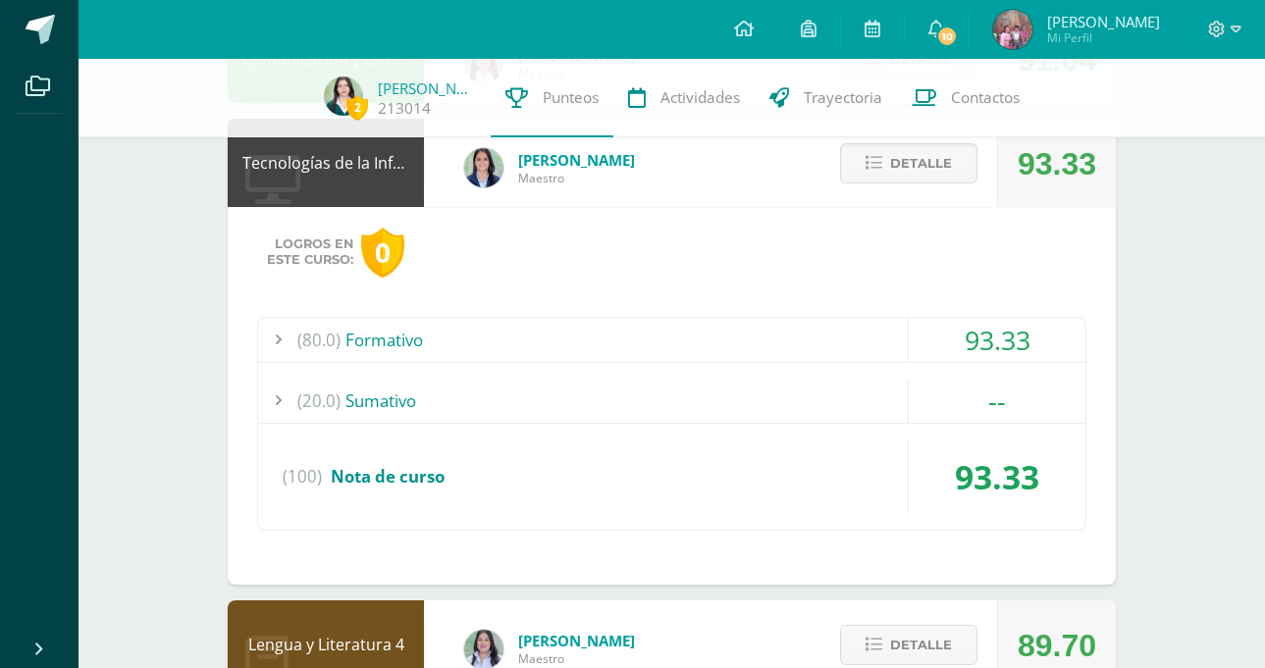
click at [687, 403] on div "(20.0) [GEOGRAPHIC_DATA]" at bounding box center [671, 401] width 827 height 44
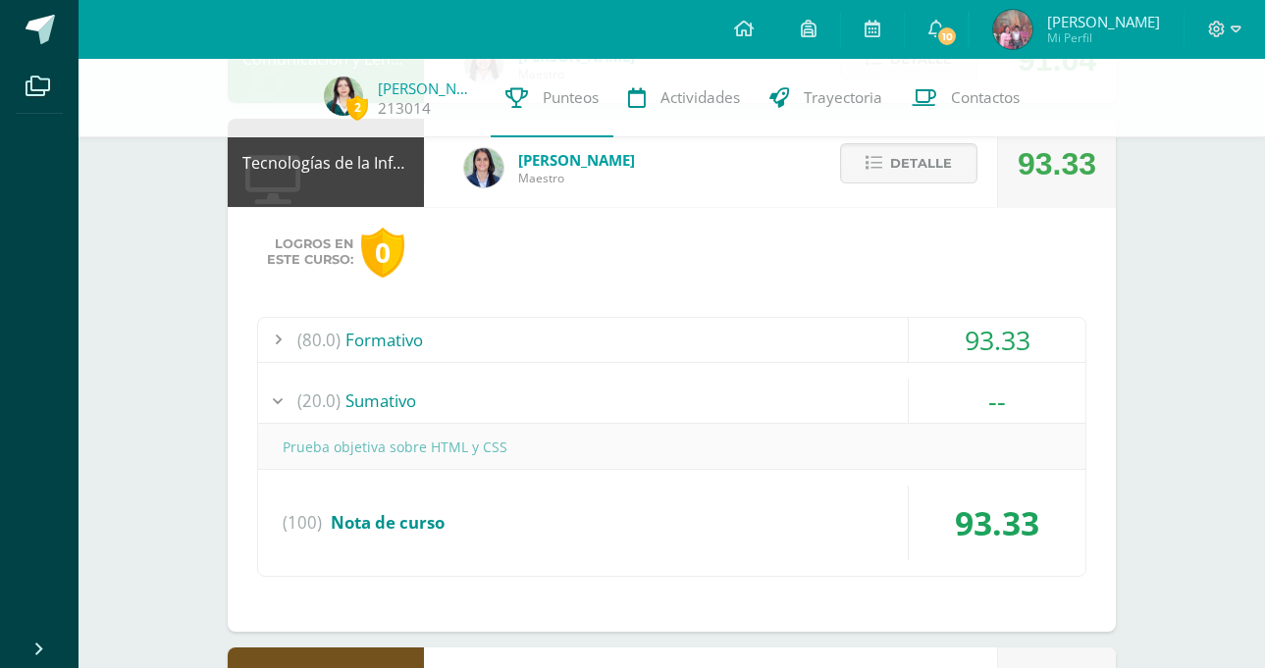
click at [687, 403] on div "(20.0) [GEOGRAPHIC_DATA]" at bounding box center [671, 401] width 827 height 44
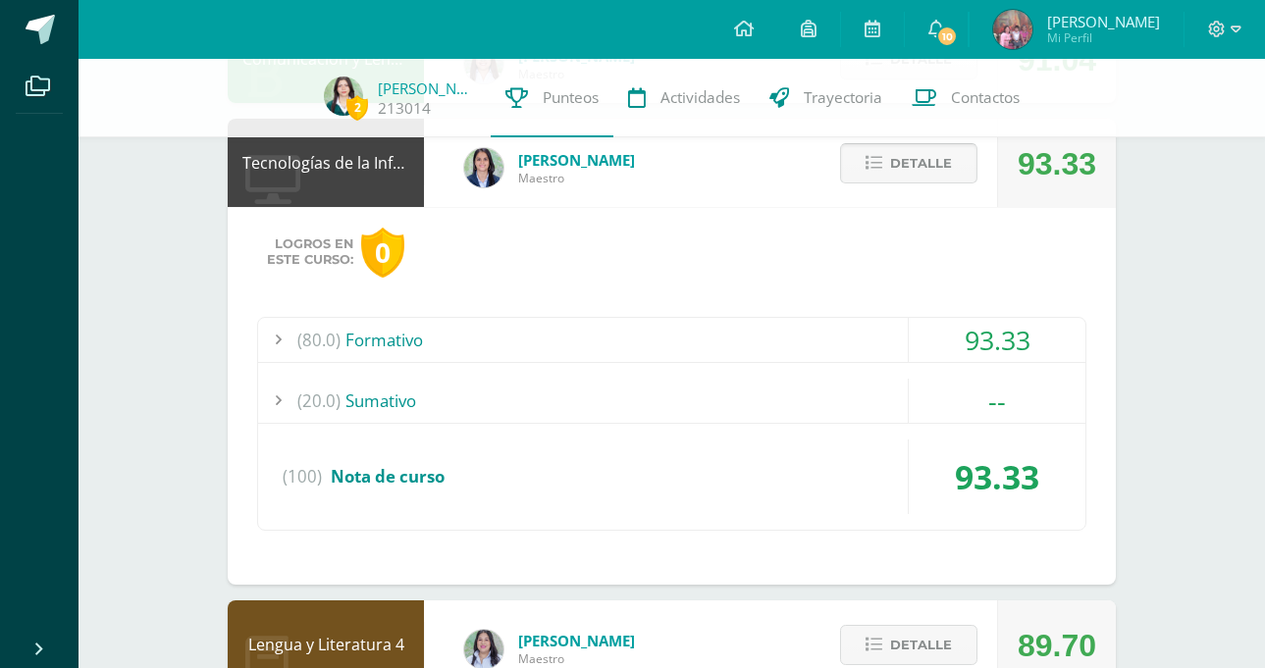
click at [871, 165] on icon at bounding box center [874, 163] width 17 height 17
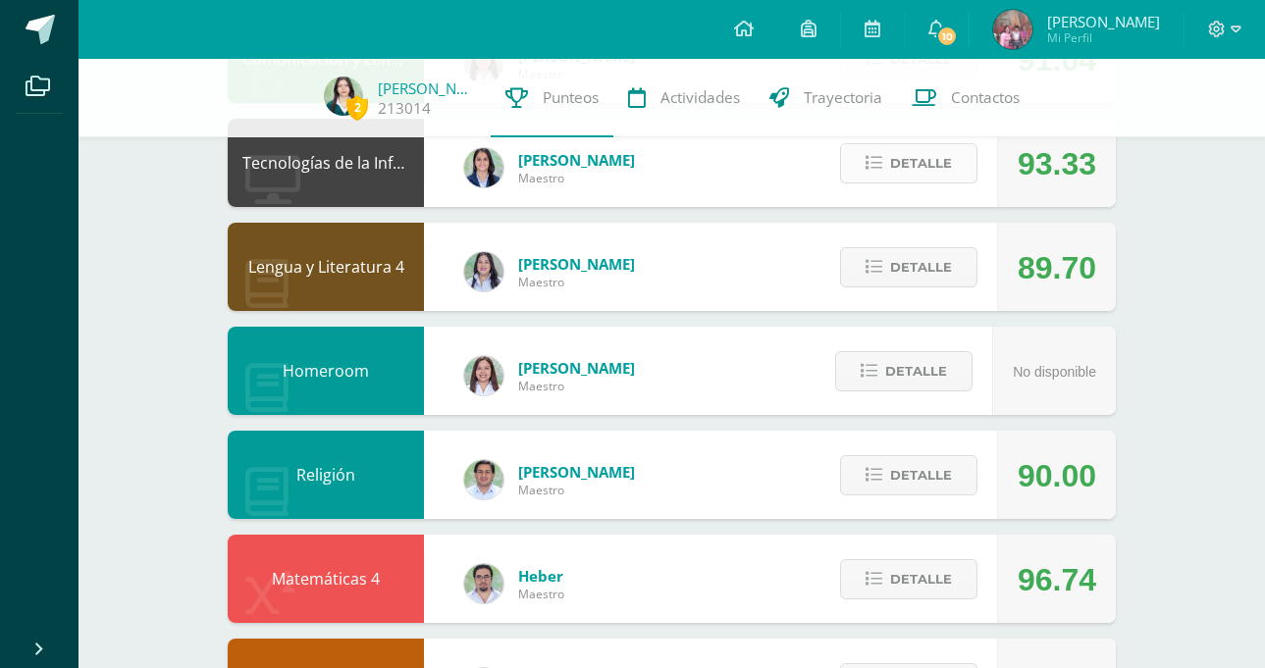
click at [902, 171] on span "Detalle" at bounding box center [921, 163] width 62 height 36
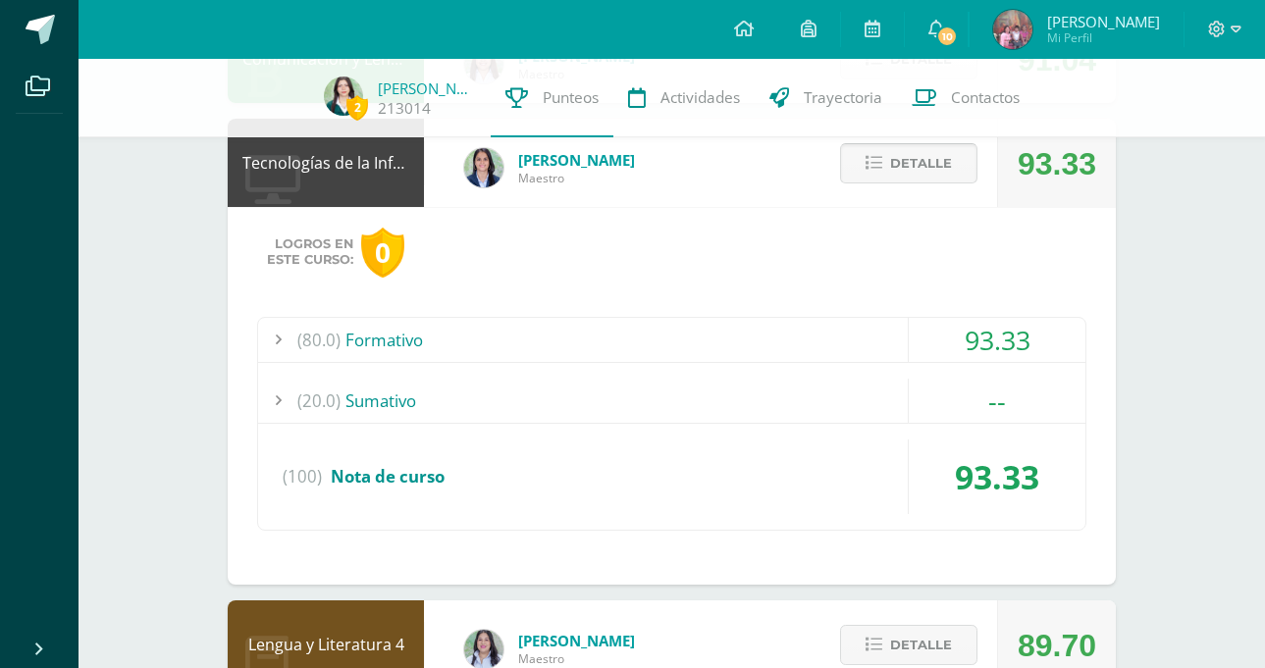
click at [902, 150] on span "Detalle" at bounding box center [921, 163] width 62 height 36
